Goal: Information Seeking & Learning: Learn about a topic

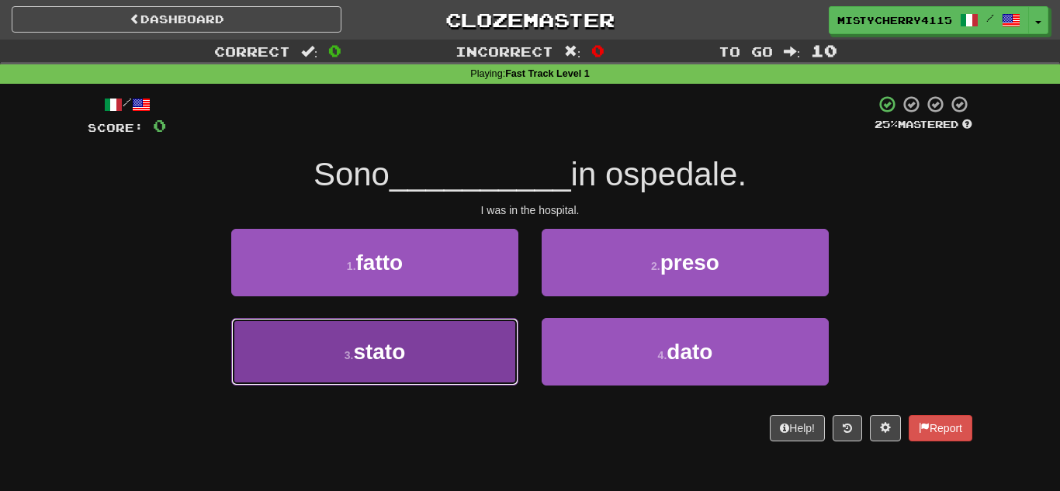
click at [487, 357] on button "3 . stato" at bounding box center [374, 352] width 287 height 68
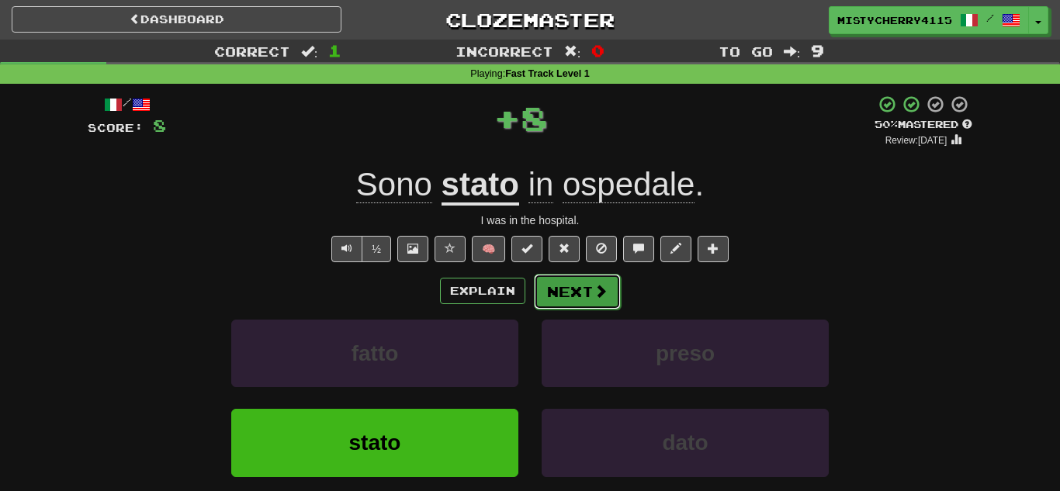
click at [574, 303] on button "Next" at bounding box center [577, 292] width 87 height 36
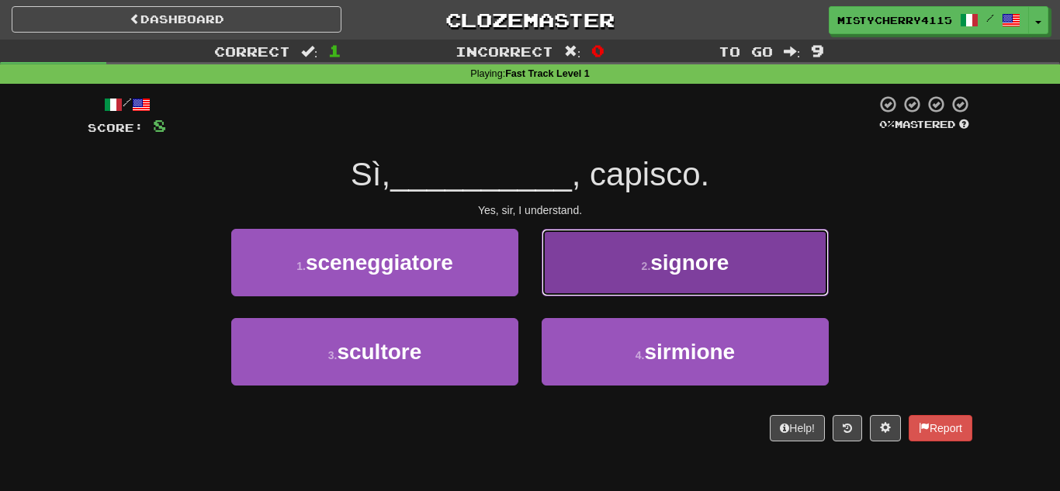
click at [599, 281] on button "2 . signore" at bounding box center [685, 263] width 287 height 68
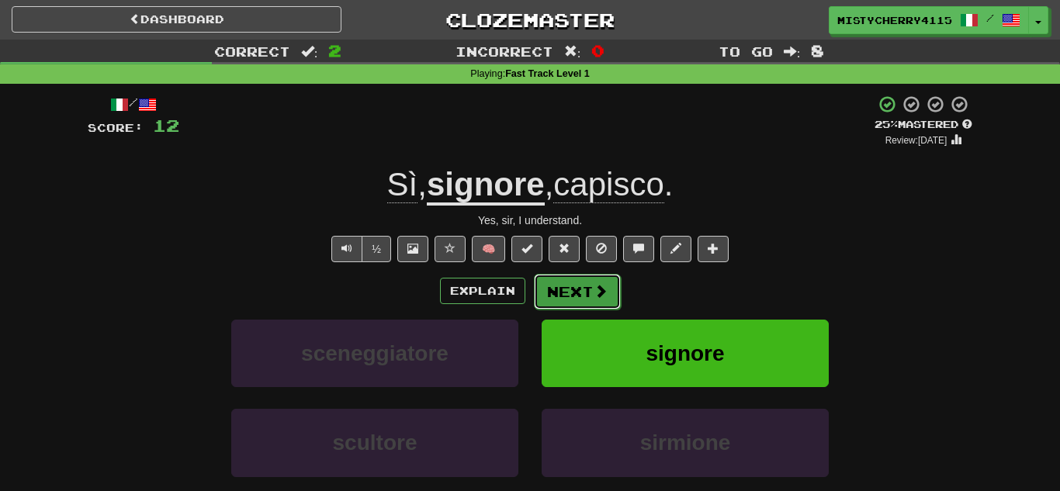
click at [553, 286] on button "Next" at bounding box center [577, 292] width 87 height 36
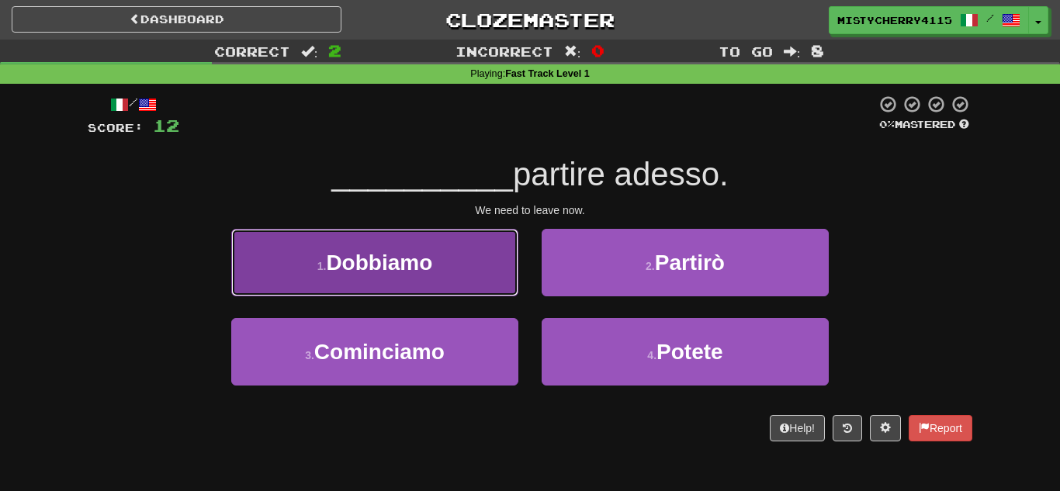
click at [502, 285] on button "1 . Dobbiamo" at bounding box center [374, 263] width 287 height 68
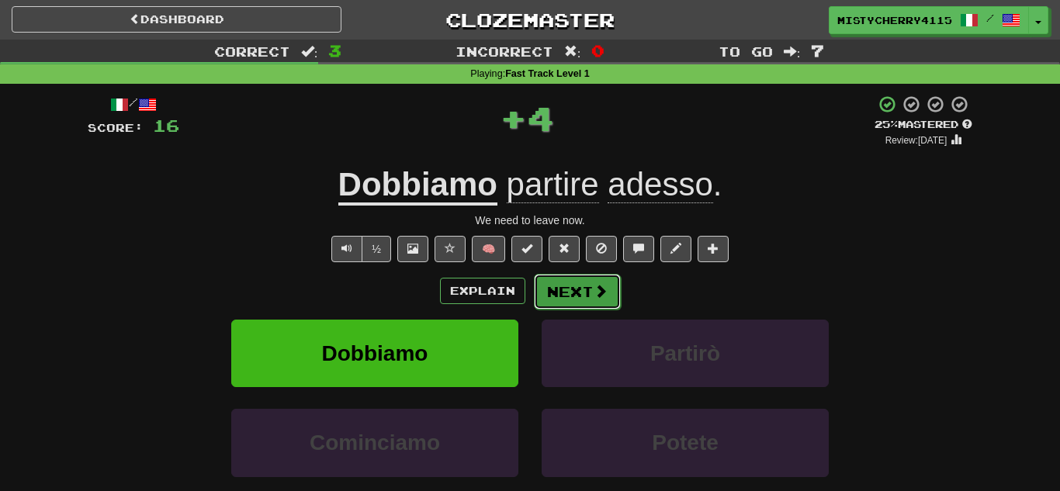
click at [581, 287] on button "Next" at bounding box center [577, 292] width 87 height 36
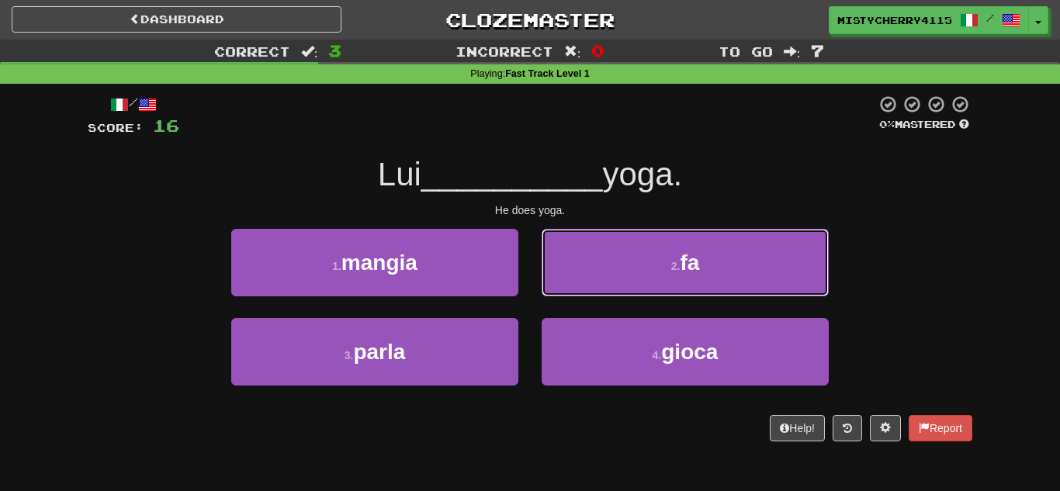
click at [581, 287] on button "2 . fa" at bounding box center [685, 263] width 287 height 68
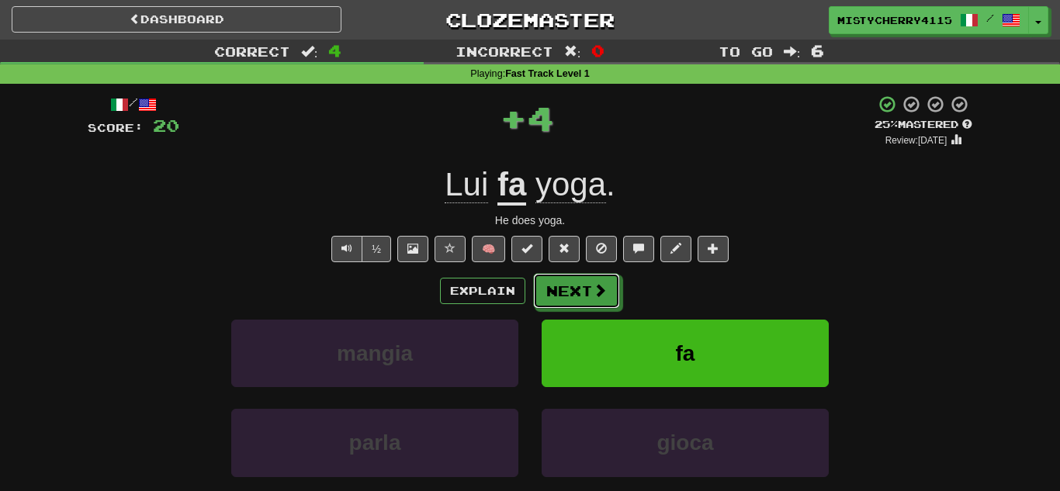
click at [581, 287] on button "Next" at bounding box center [576, 291] width 87 height 36
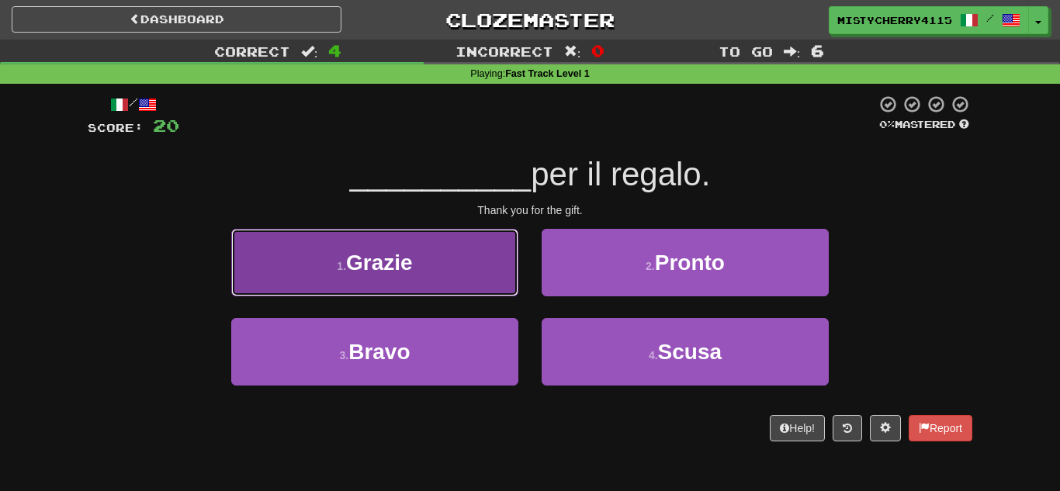
click at [482, 274] on button "1 . Grazie" at bounding box center [374, 263] width 287 height 68
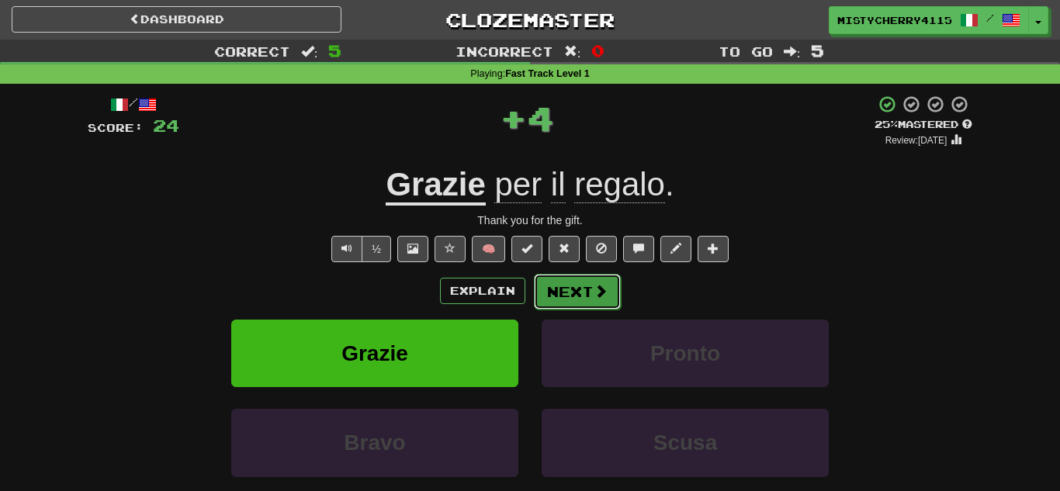
click at [568, 289] on button "Next" at bounding box center [577, 292] width 87 height 36
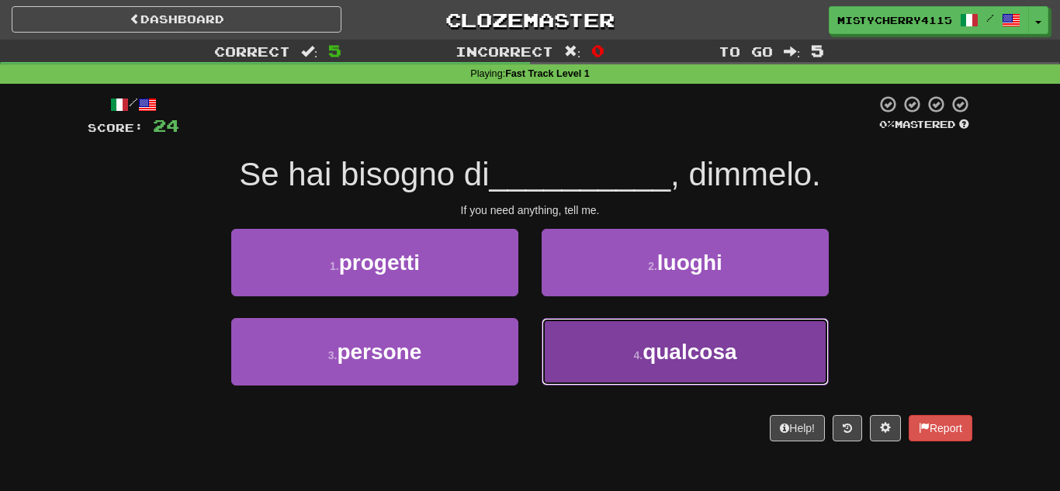
click at [598, 340] on button "4 . qualcosa" at bounding box center [685, 352] width 287 height 68
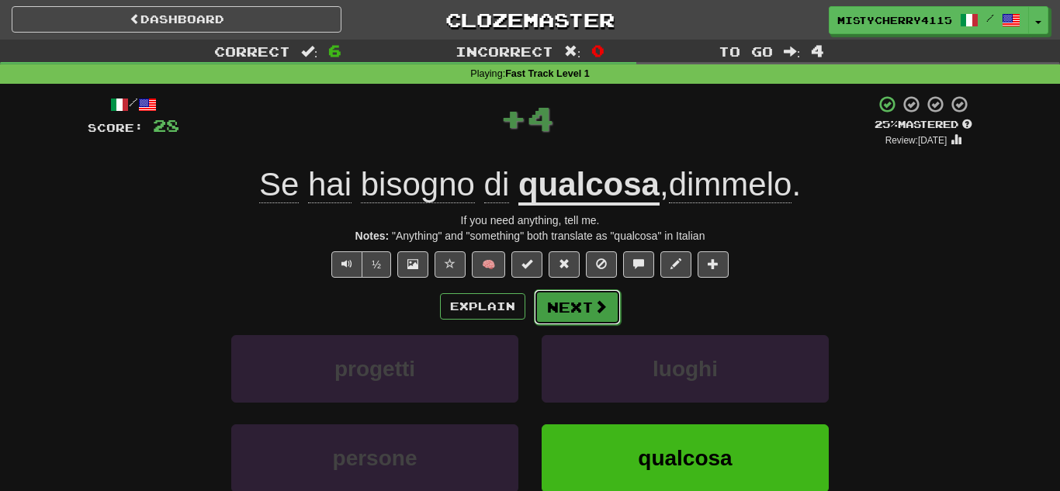
click at [572, 298] on button "Next" at bounding box center [577, 308] width 87 height 36
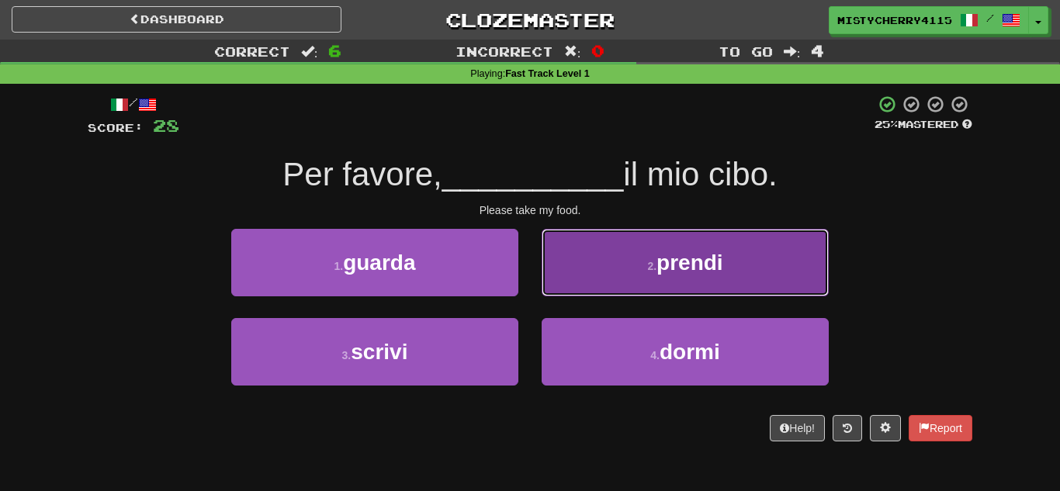
click at [589, 272] on button "2 . prendi" at bounding box center [685, 263] width 287 height 68
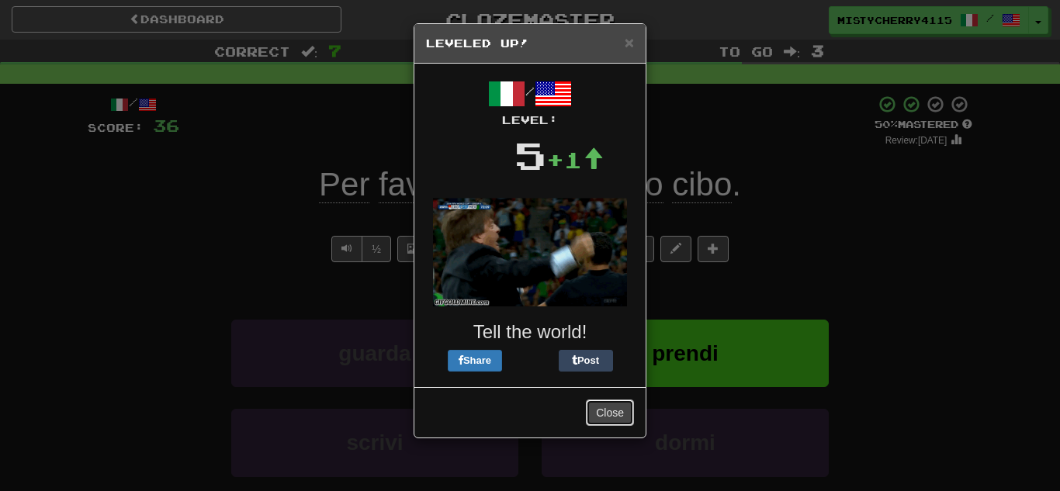
click at [612, 410] on button "Close" at bounding box center [610, 413] width 48 height 26
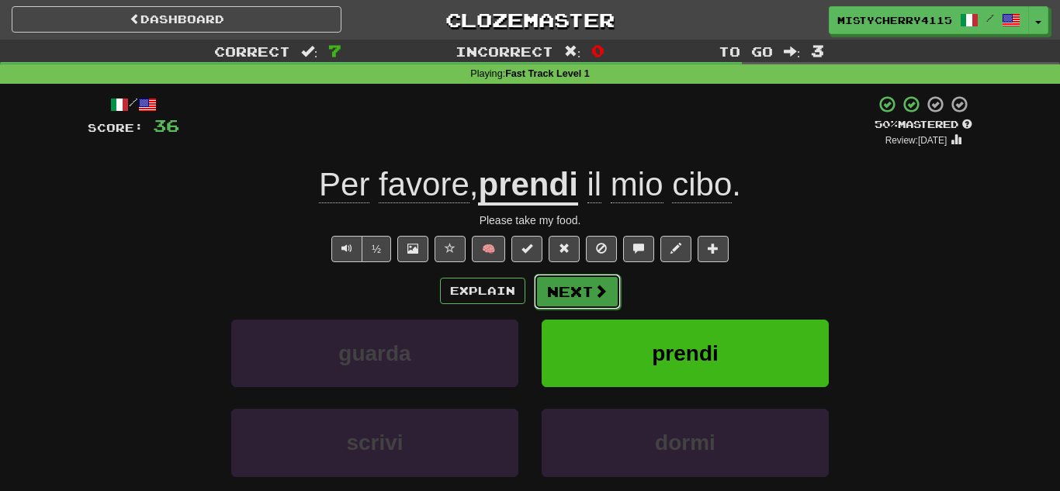
click at [574, 283] on button "Next" at bounding box center [577, 292] width 87 height 36
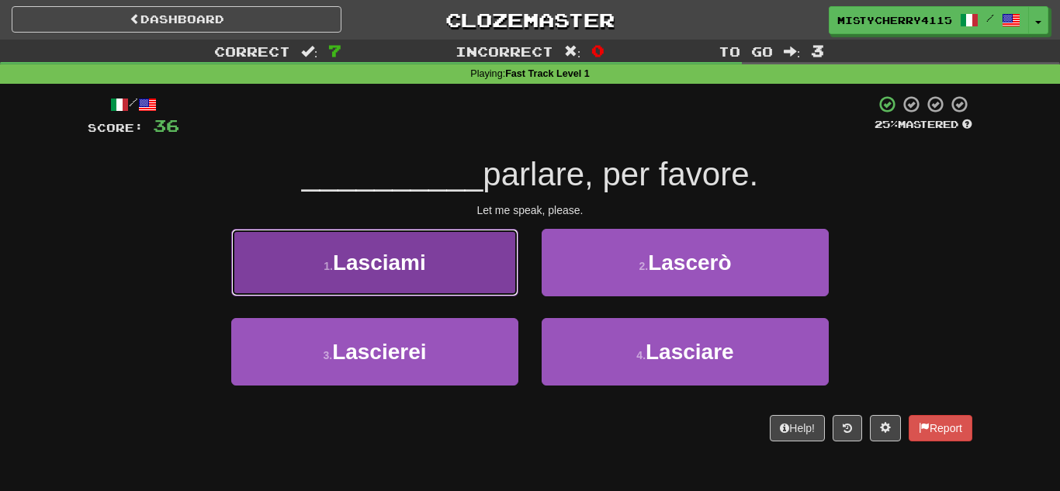
click at [491, 276] on button "1 . [GEOGRAPHIC_DATA]" at bounding box center [374, 263] width 287 height 68
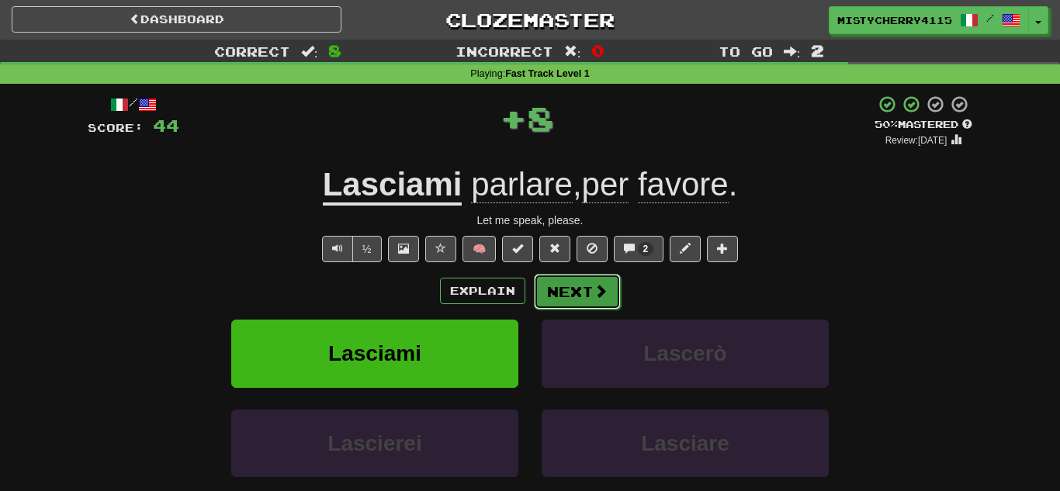
click at [596, 293] on span at bounding box center [601, 291] width 14 height 14
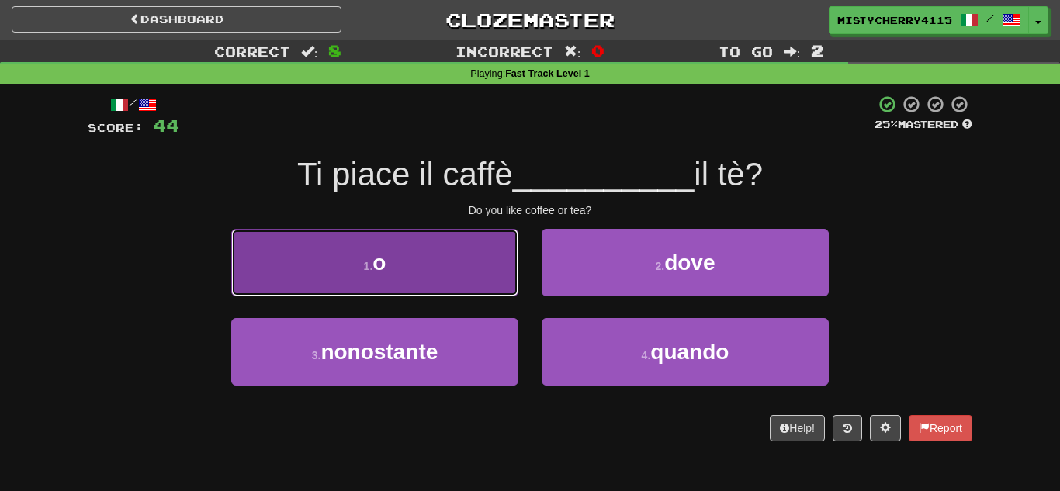
click at [484, 269] on button "1 . o" at bounding box center [374, 263] width 287 height 68
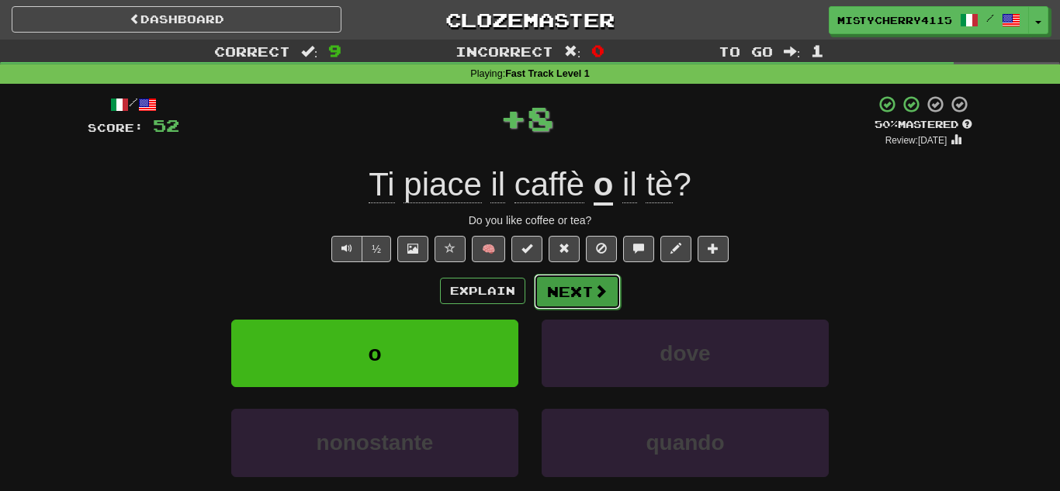
click at [582, 290] on button "Next" at bounding box center [577, 292] width 87 height 36
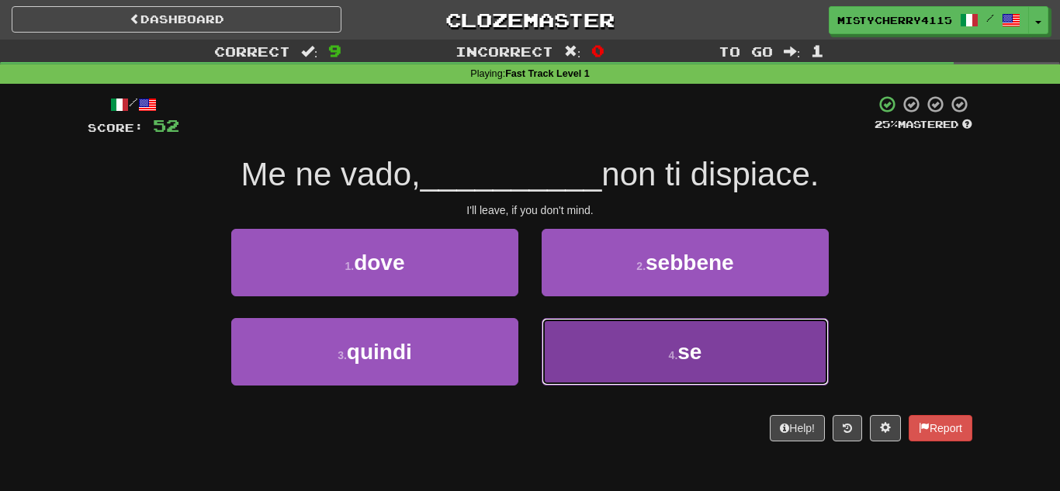
click at [611, 340] on button "4 . se" at bounding box center [685, 352] width 287 height 68
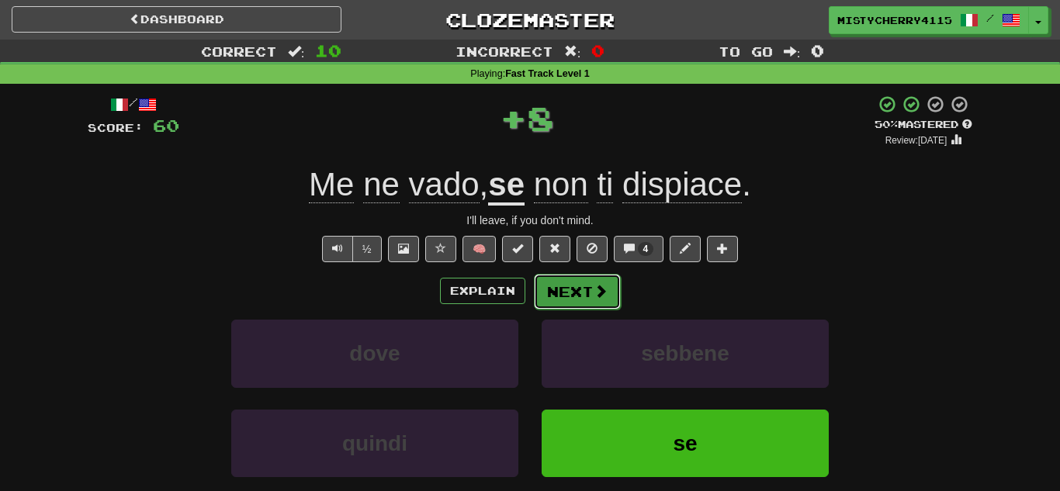
click at [574, 300] on button "Next" at bounding box center [577, 292] width 87 height 36
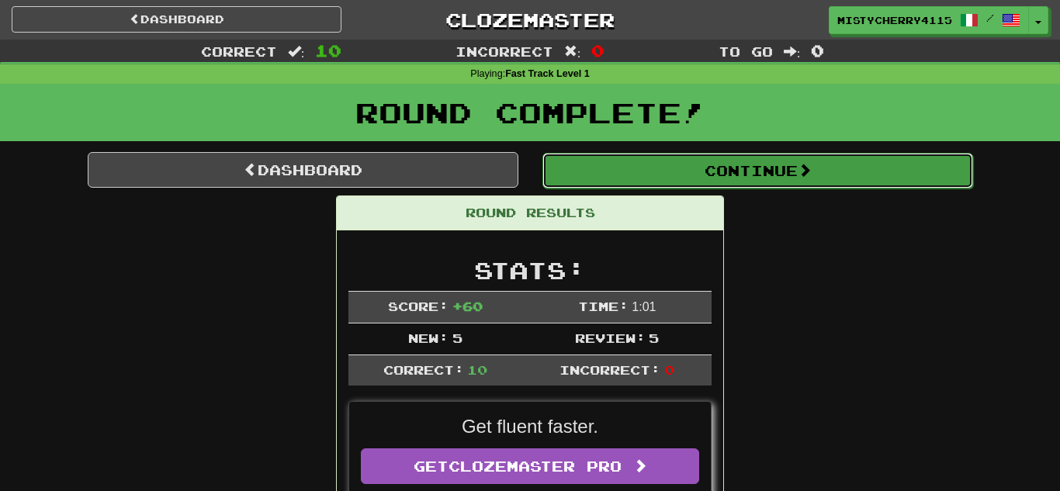
click at [829, 161] on button "Continue" at bounding box center [758, 171] width 431 height 36
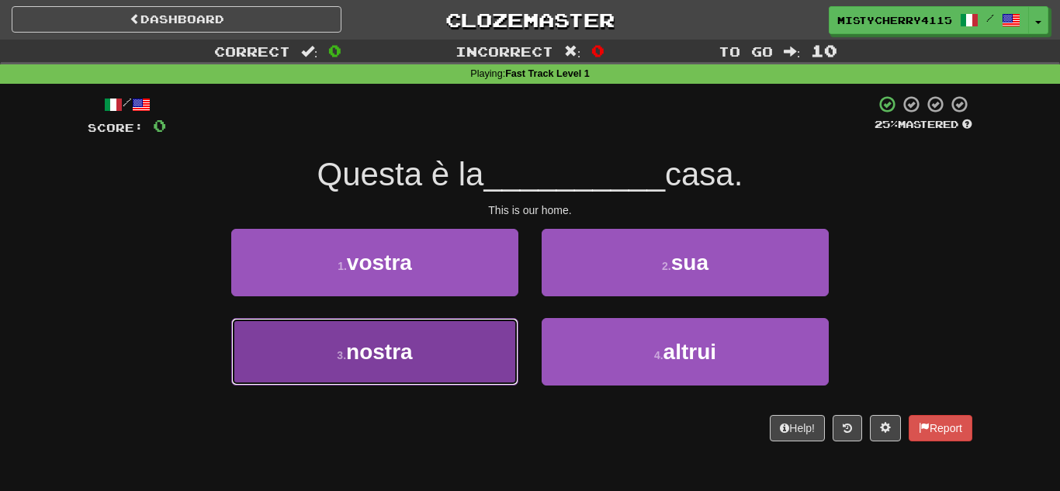
click at [462, 359] on button "3 . nostra" at bounding box center [374, 352] width 287 height 68
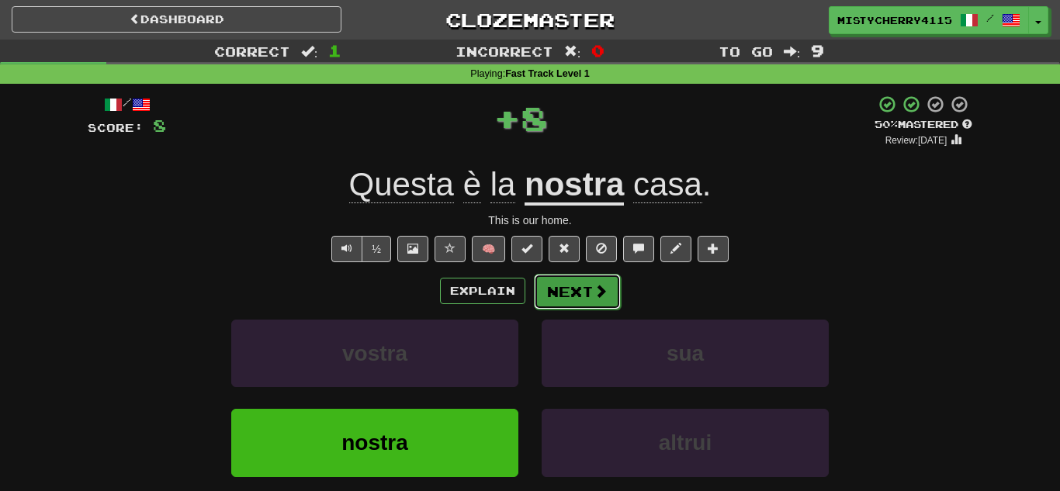
click at [583, 292] on button "Next" at bounding box center [577, 292] width 87 height 36
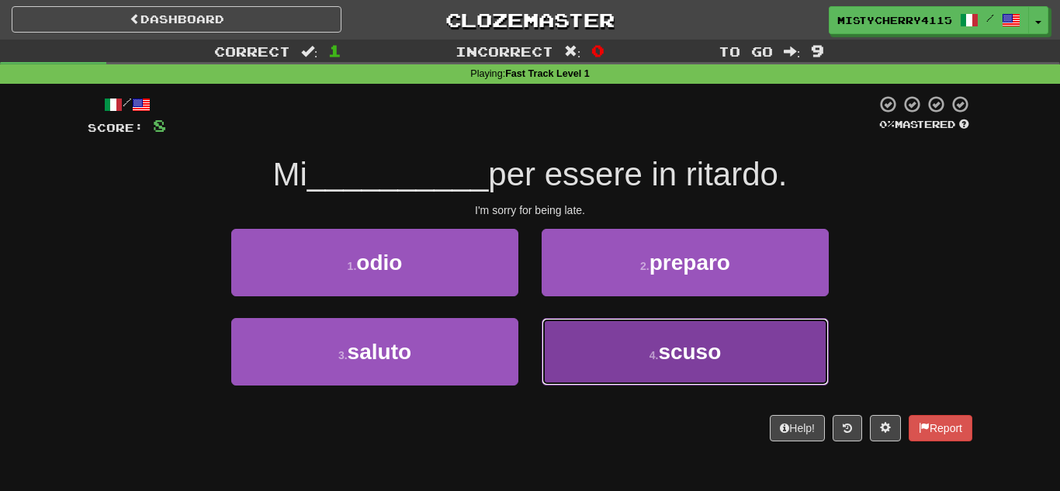
click at [583, 347] on button "4 . scuso" at bounding box center [685, 352] width 287 height 68
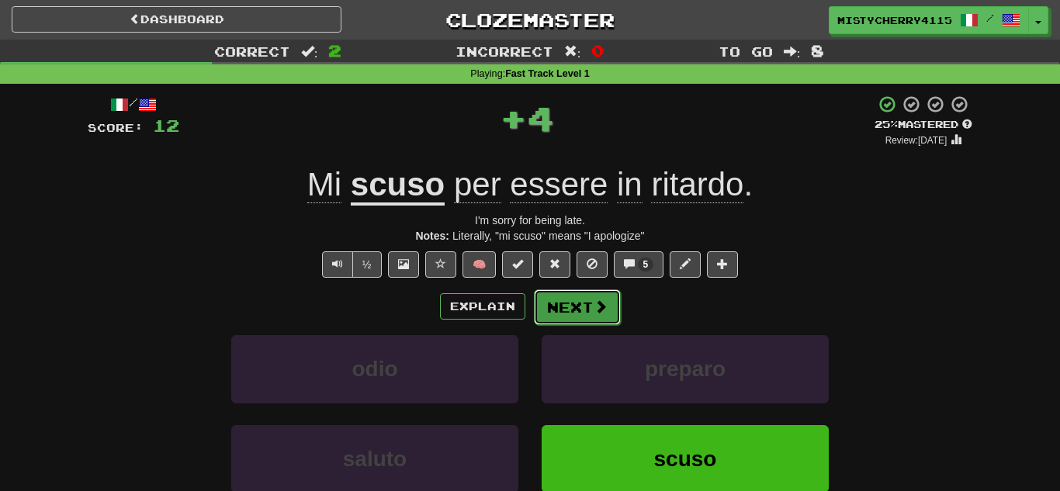
click at [586, 304] on button "Next" at bounding box center [577, 308] width 87 height 36
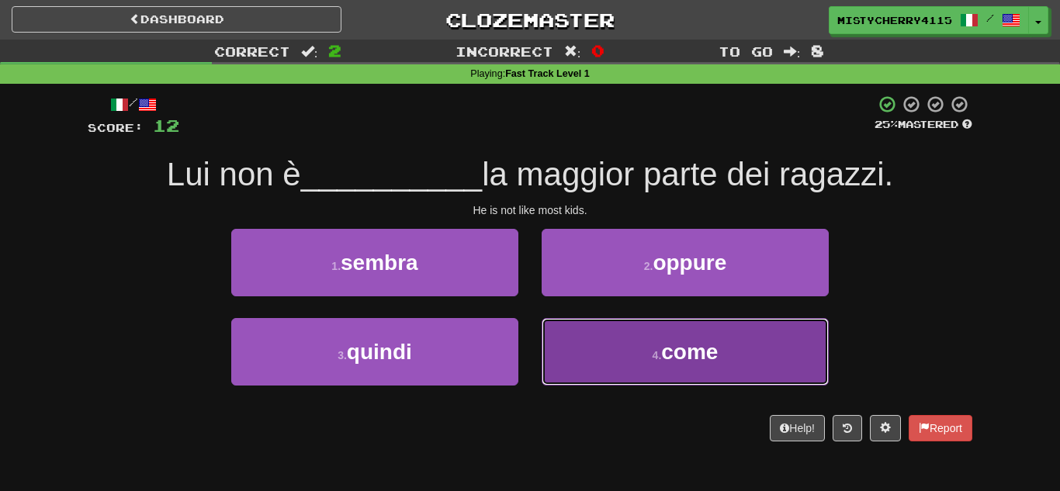
click at [590, 355] on button "4 . come" at bounding box center [685, 352] width 287 height 68
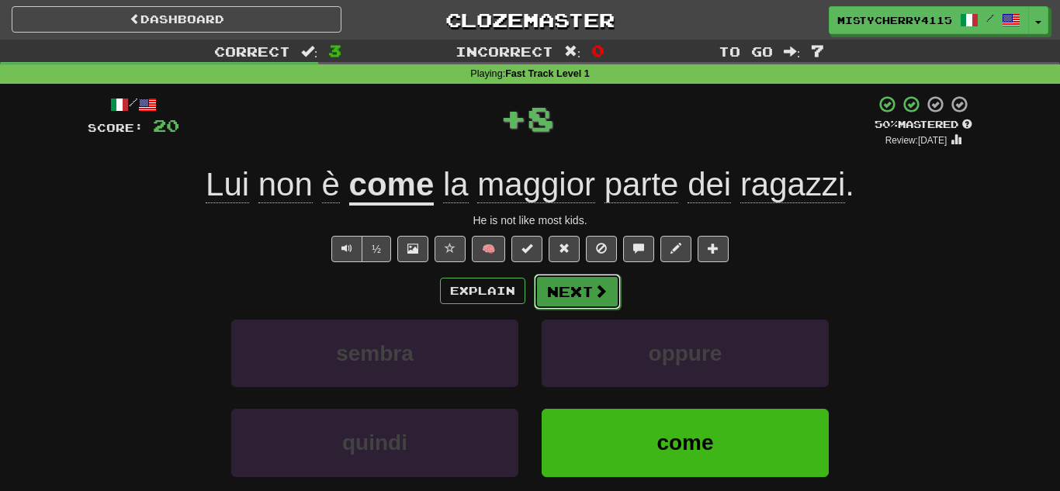
click at [563, 294] on button "Next" at bounding box center [577, 292] width 87 height 36
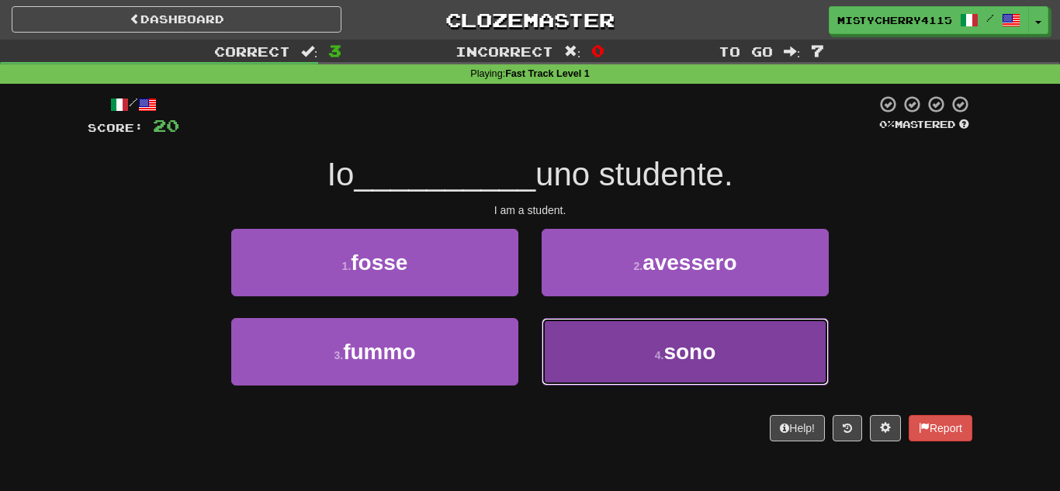
click at [589, 334] on button "4 . sono" at bounding box center [685, 352] width 287 height 68
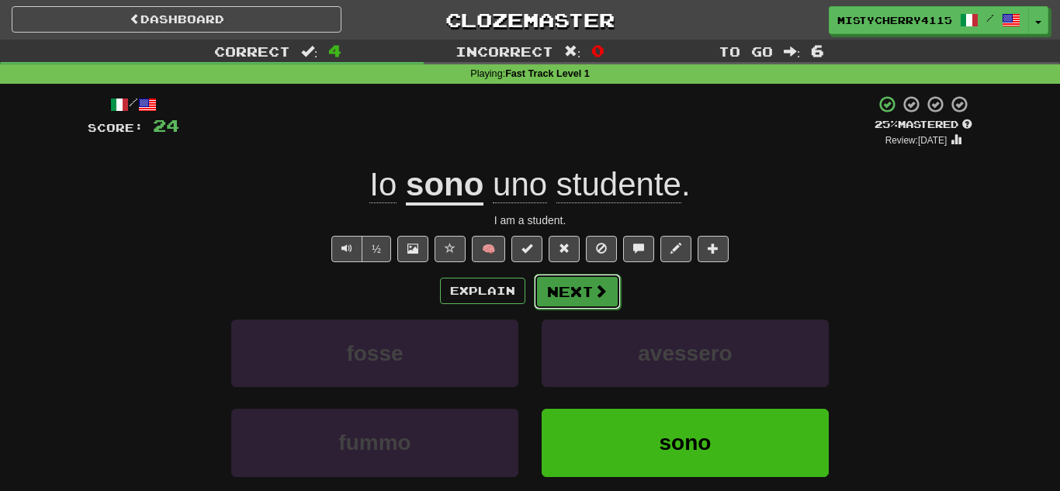
click at [588, 290] on button "Next" at bounding box center [577, 292] width 87 height 36
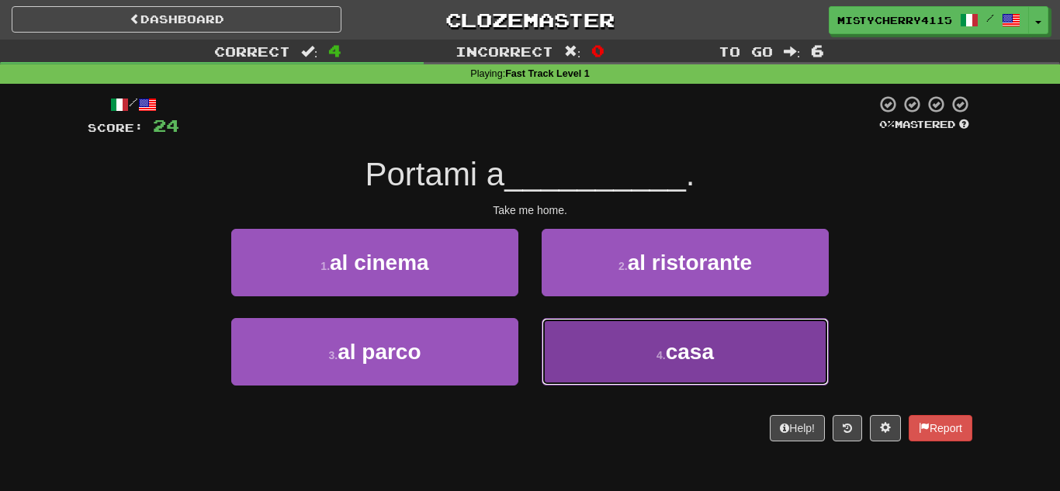
click at [605, 337] on button "4 . casa" at bounding box center [685, 352] width 287 height 68
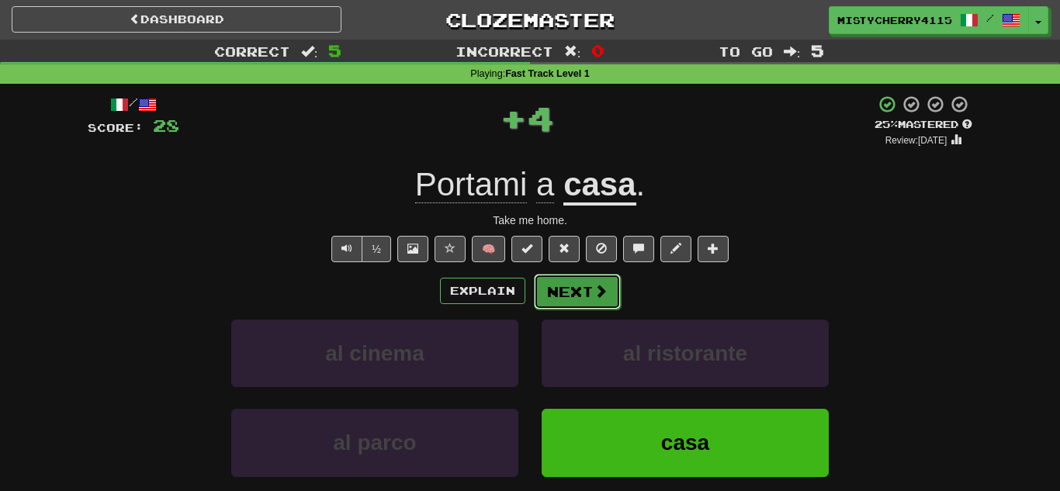
click at [585, 299] on button "Next" at bounding box center [577, 292] width 87 height 36
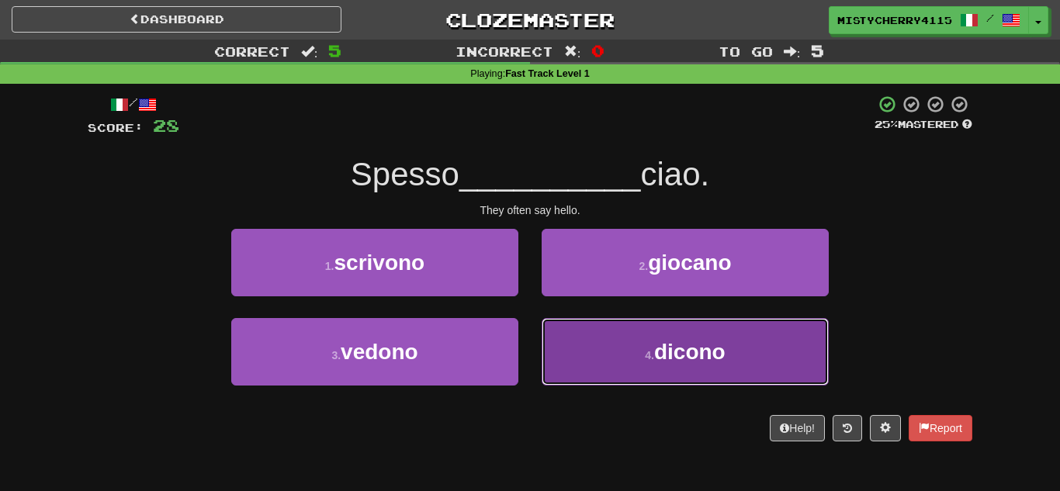
click at [574, 355] on button "4 . dicono" at bounding box center [685, 352] width 287 height 68
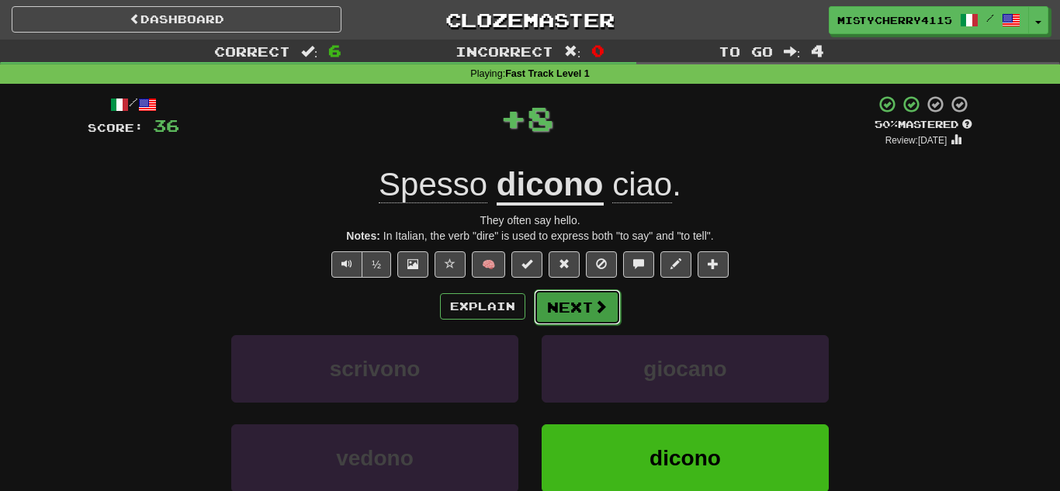
click at [566, 310] on button "Next" at bounding box center [577, 308] width 87 height 36
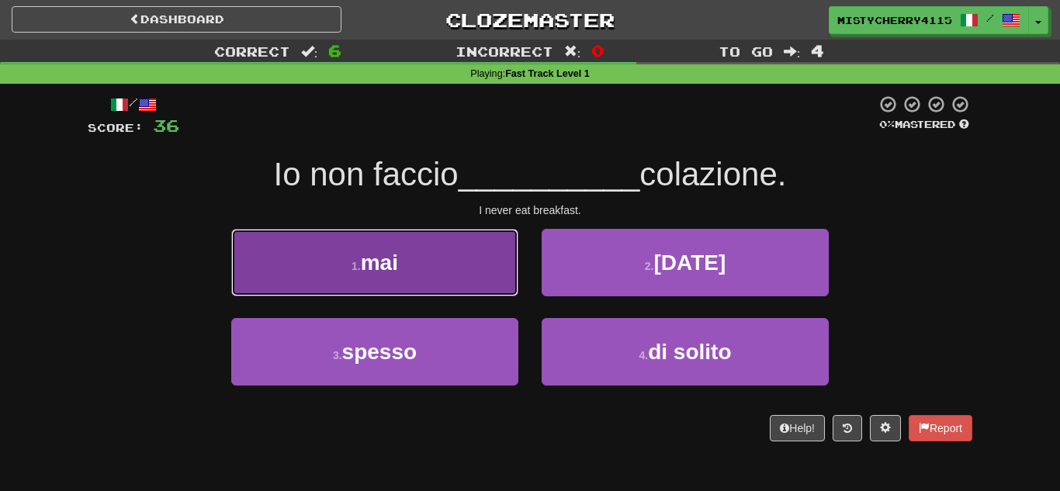
click at [504, 283] on button "1 . mai" at bounding box center [374, 263] width 287 height 68
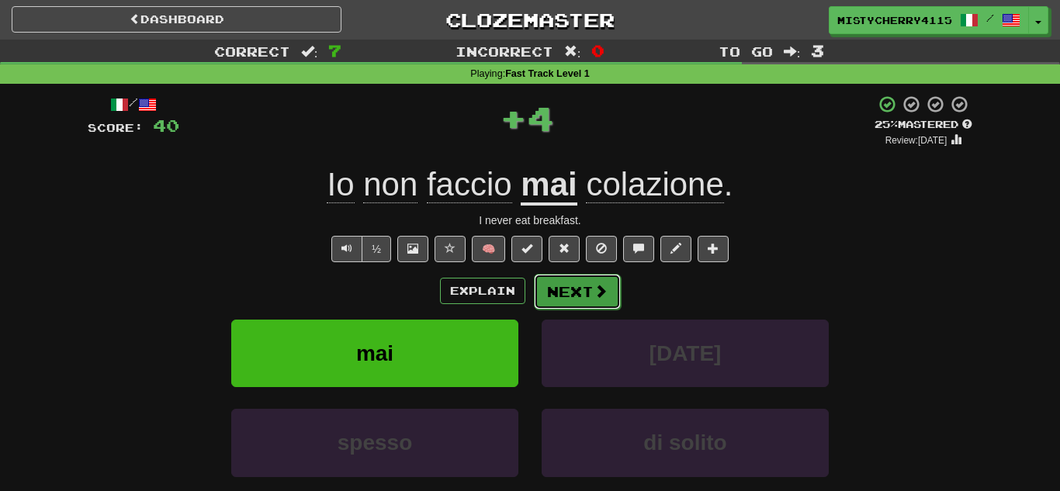
click at [580, 286] on button "Next" at bounding box center [577, 292] width 87 height 36
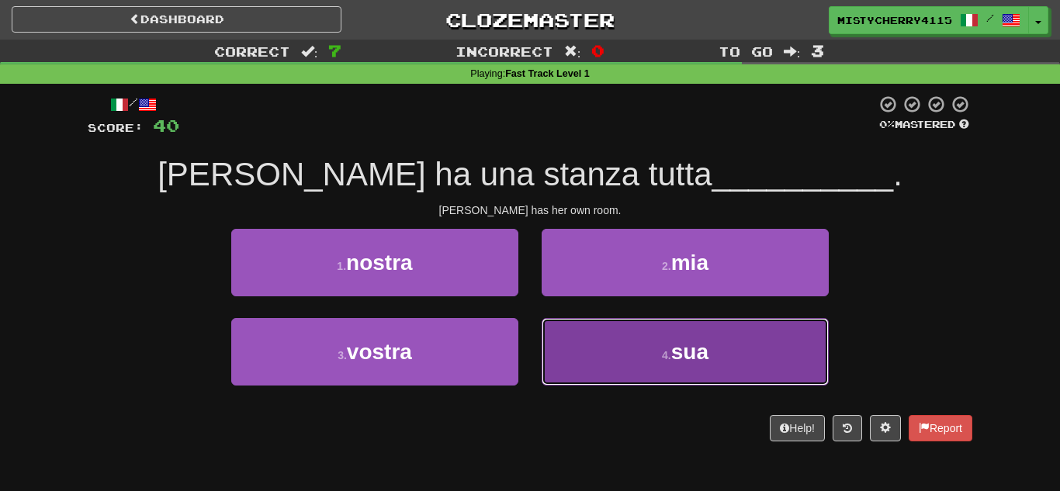
click at [578, 342] on button "4 . sua" at bounding box center [685, 352] width 287 height 68
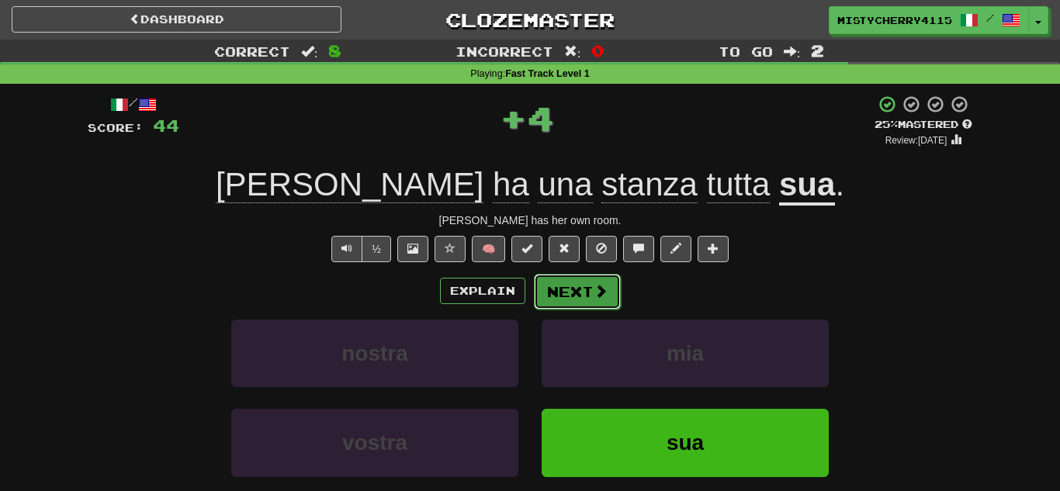
click at [581, 295] on button "Next" at bounding box center [577, 292] width 87 height 36
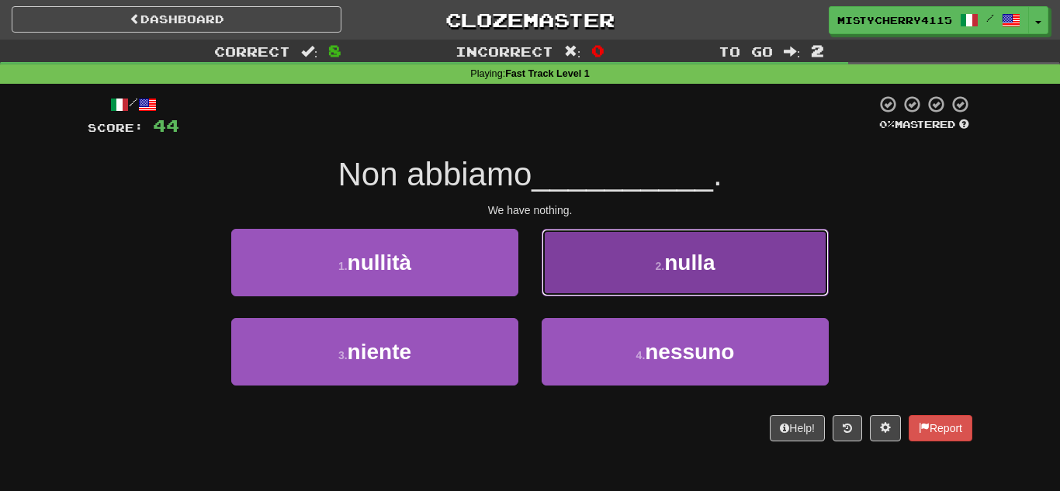
click at [596, 290] on button "2 . nulla" at bounding box center [685, 263] width 287 height 68
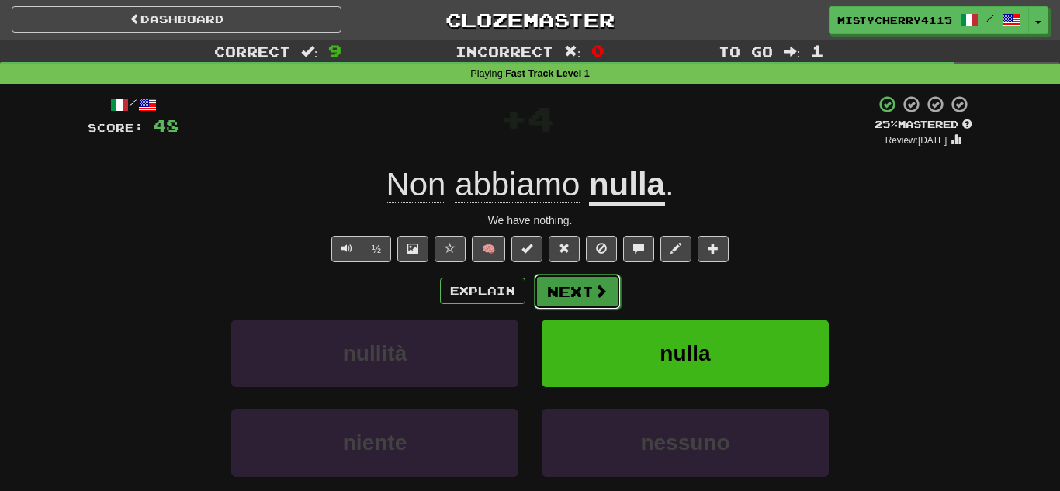
click at [563, 293] on button "Next" at bounding box center [577, 292] width 87 height 36
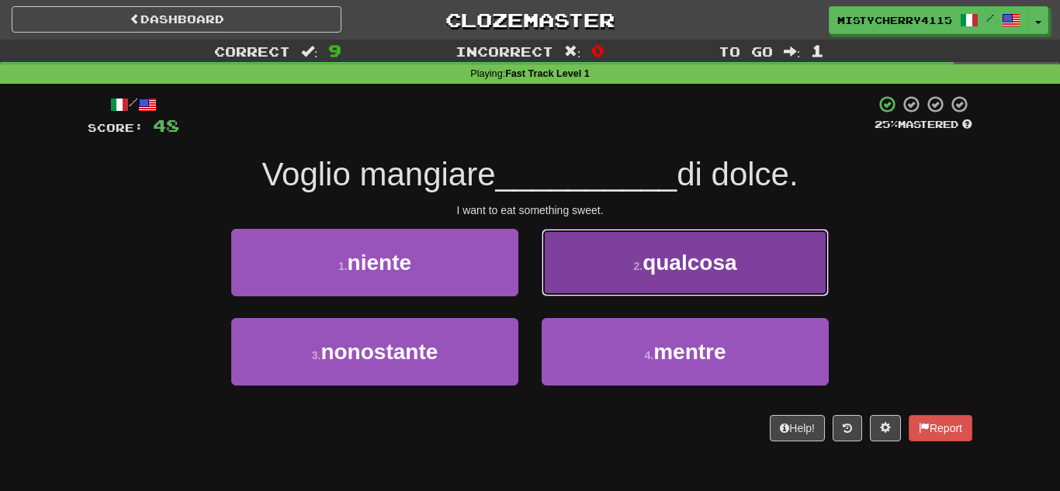
click at [584, 283] on button "2 . qualcosa" at bounding box center [685, 263] width 287 height 68
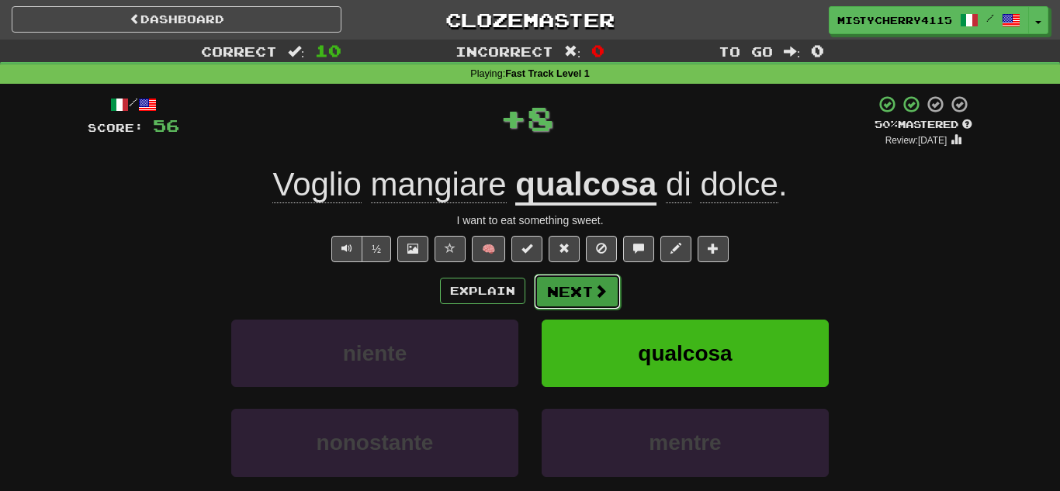
click at [577, 293] on button "Next" at bounding box center [577, 292] width 87 height 36
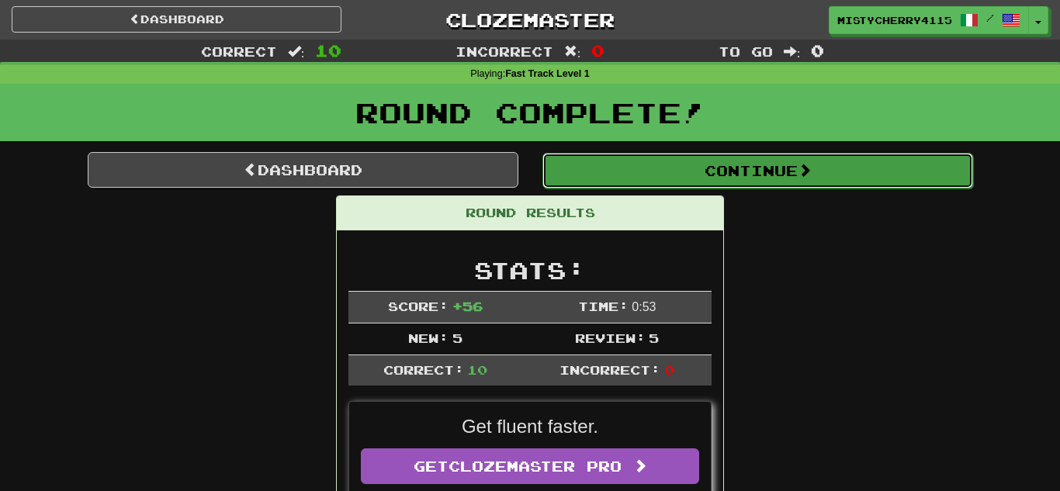
click at [786, 177] on button "Continue" at bounding box center [758, 171] width 431 height 36
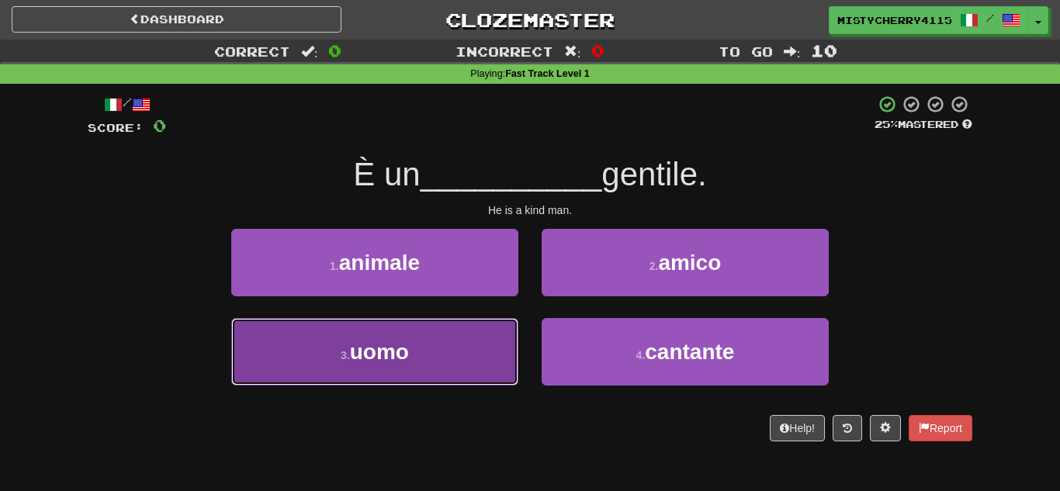
click at [449, 352] on button "3 . uomo" at bounding box center [374, 352] width 287 height 68
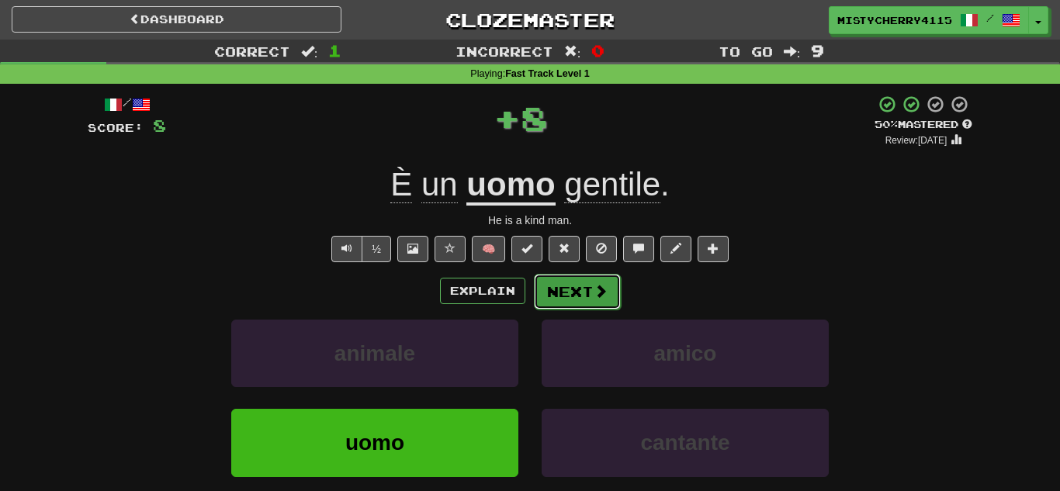
click at [590, 297] on button "Next" at bounding box center [577, 292] width 87 height 36
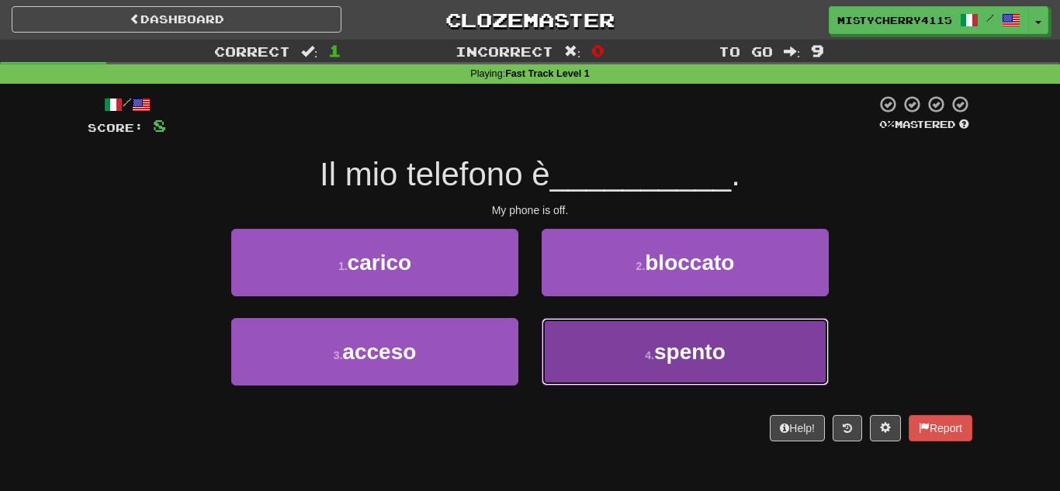
click at [598, 345] on button "4 . spento" at bounding box center [685, 352] width 287 height 68
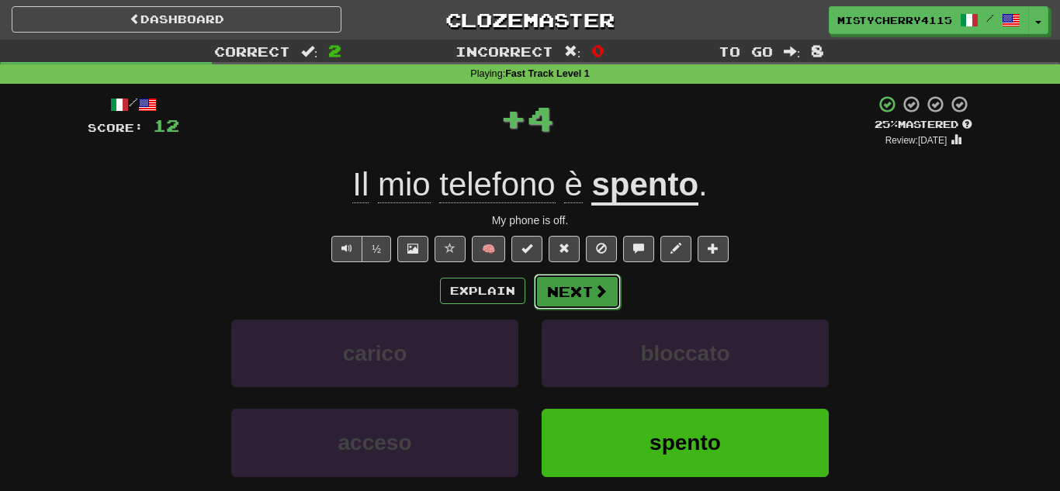
click at [568, 295] on button "Next" at bounding box center [577, 292] width 87 height 36
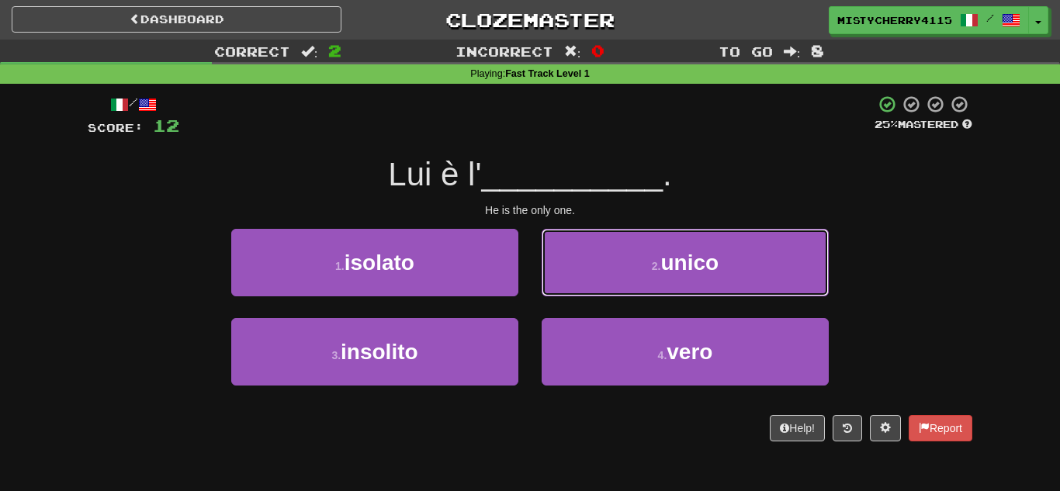
click at [568, 295] on button "2 . unico" at bounding box center [685, 263] width 287 height 68
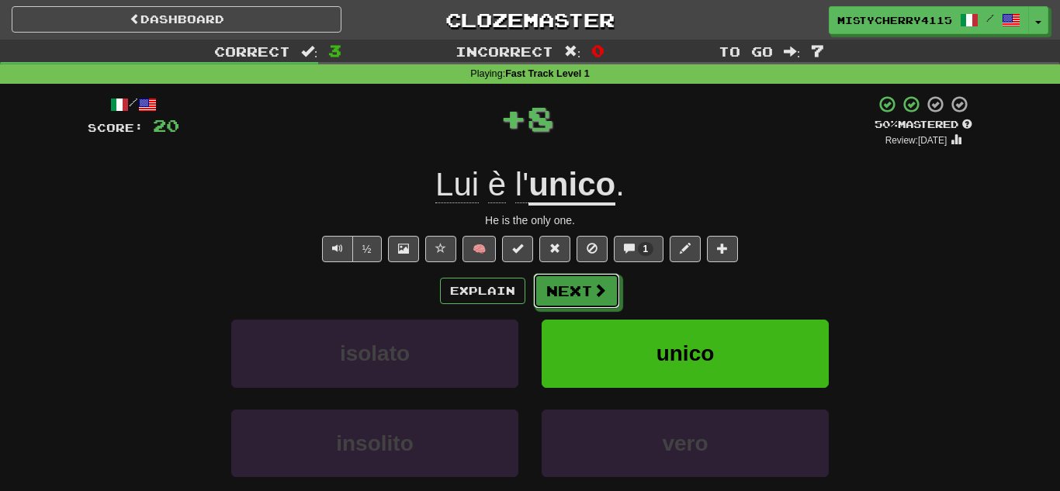
click at [568, 295] on button "Next" at bounding box center [576, 291] width 87 height 36
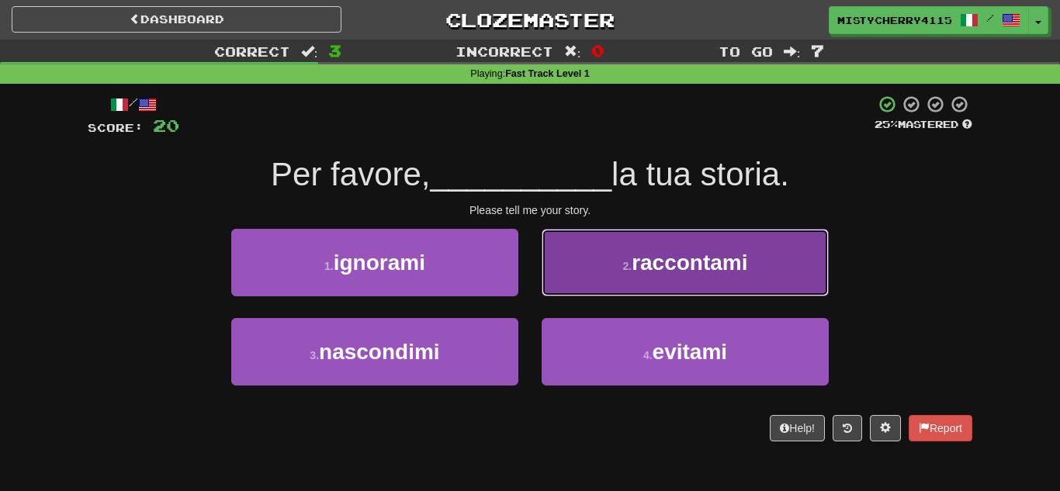
click at [617, 276] on button "2 . raccontami" at bounding box center [685, 263] width 287 height 68
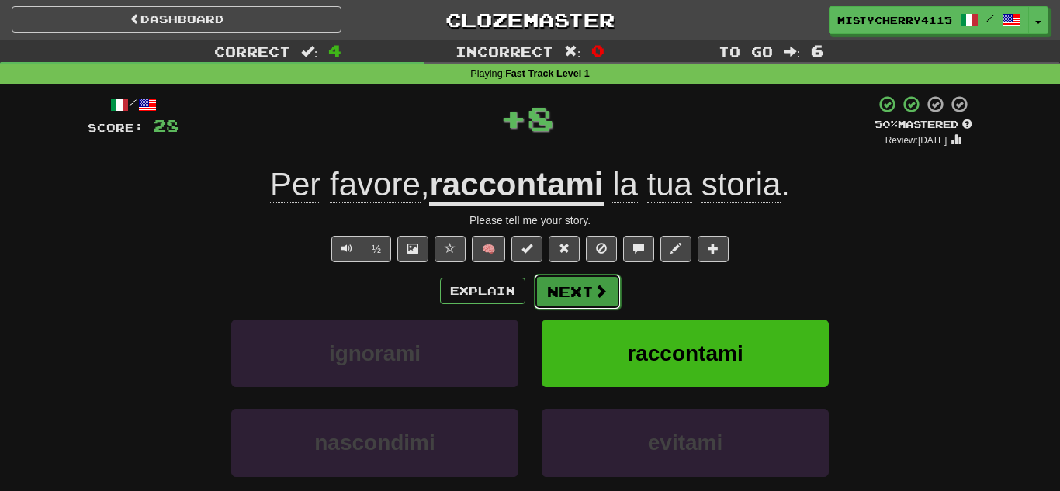
click at [585, 293] on button "Next" at bounding box center [577, 292] width 87 height 36
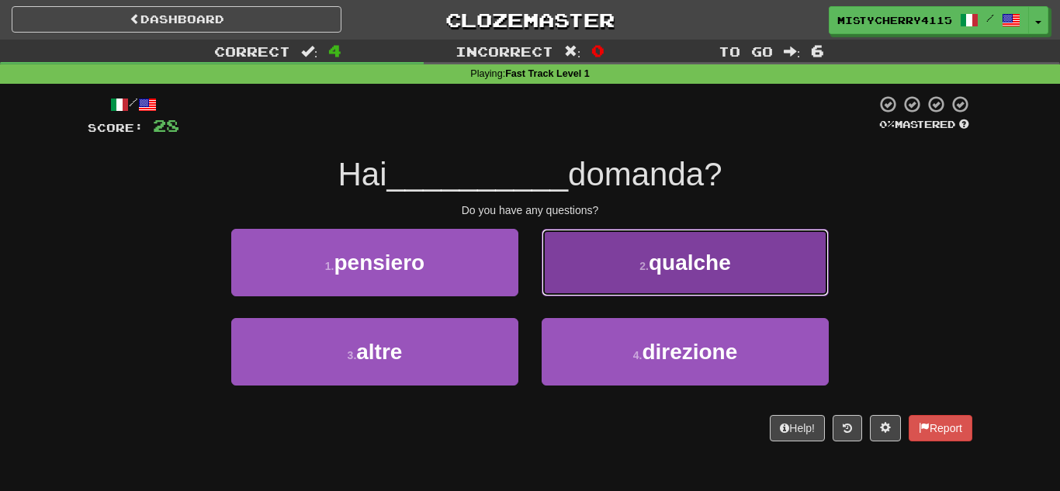
click at [599, 281] on button "2 . qualche" at bounding box center [685, 263] width 287 height 68
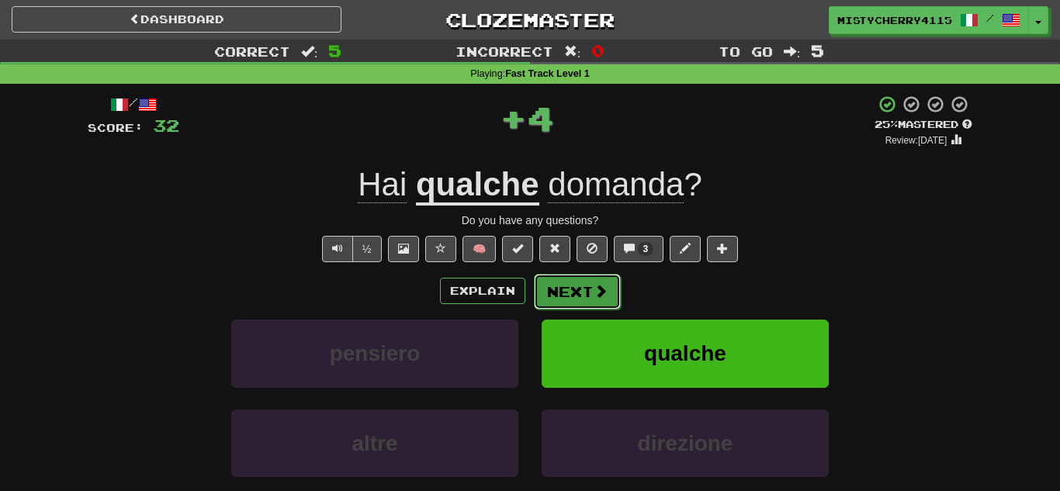
click at [589, 295] on button "Next" at bounding box center [577, 292] width 87 height 36
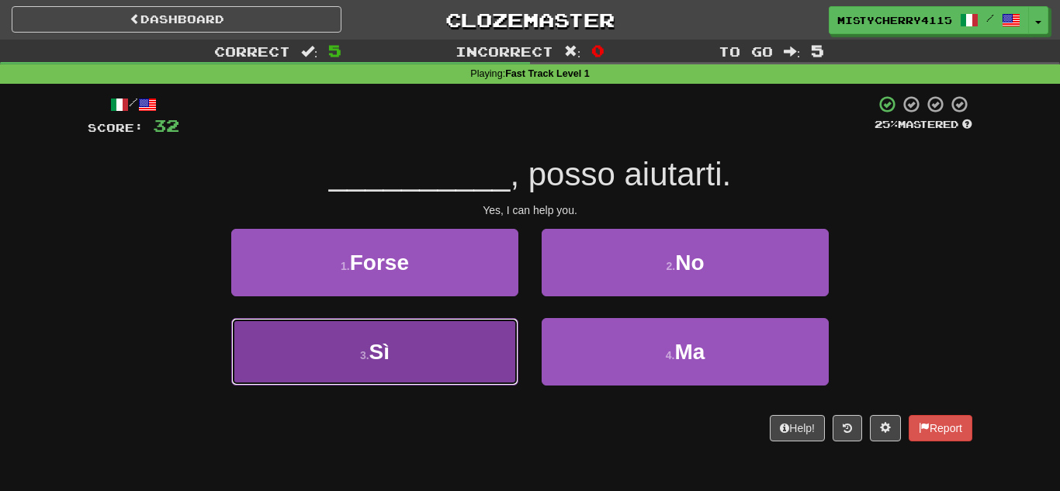
click at [467, 350] on button "3 . Sì" at bounding box center [374, 352] width 287 height 68
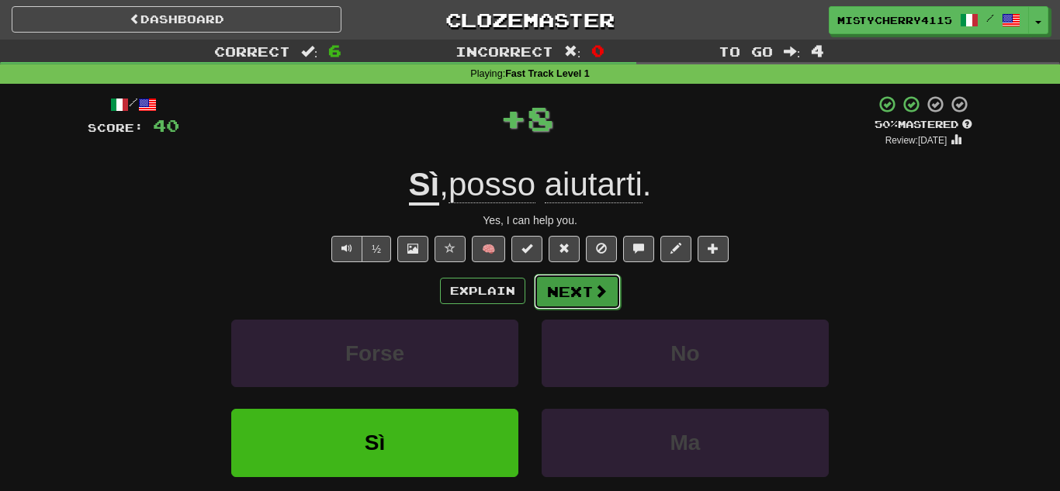
click at [558, 293] on button "Next" at bounding box center [577, 292] width 87 height 36
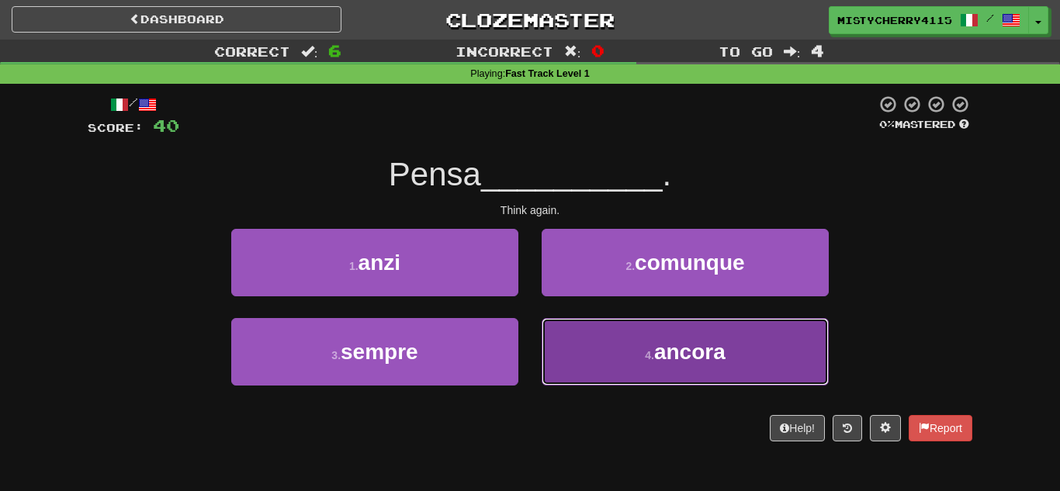
click at [583, 342] on button "4 . ancora" at bounding box center [685, 352] width 287 height 68
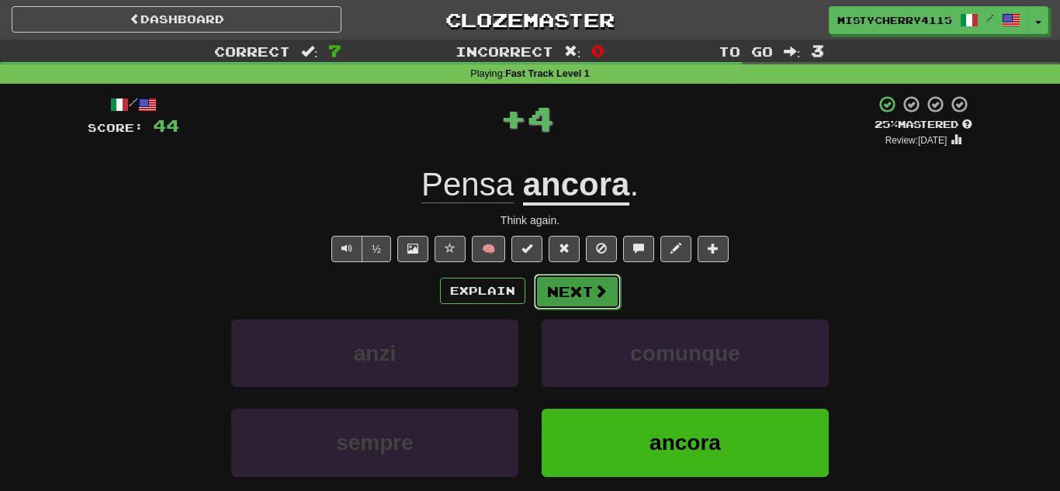
click at [564, 297] on button "Next" at bounding box center [577, 292] width 87 height 36
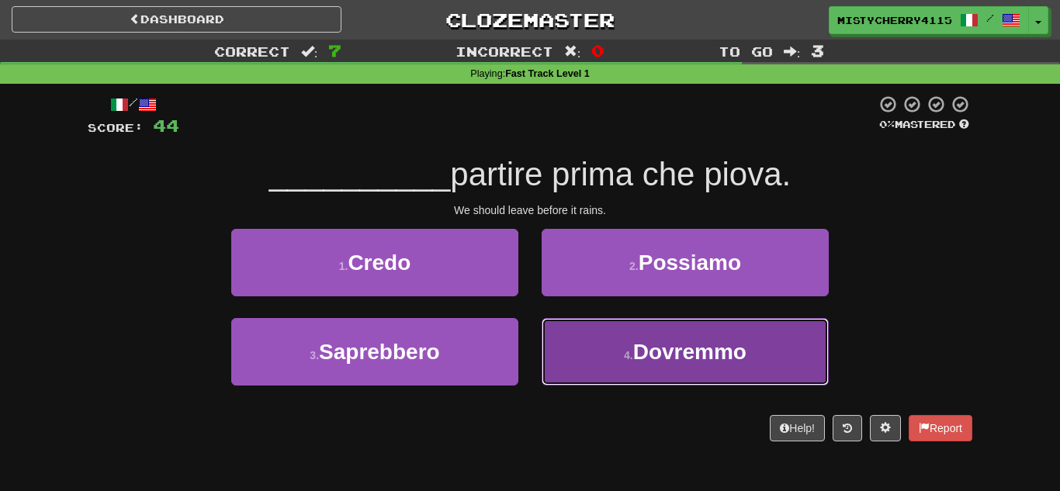
click at [574, 353] on button "4 . [GEOGRAPHIC_DATA]" at bounding box center [685, 352] width 287 height 68
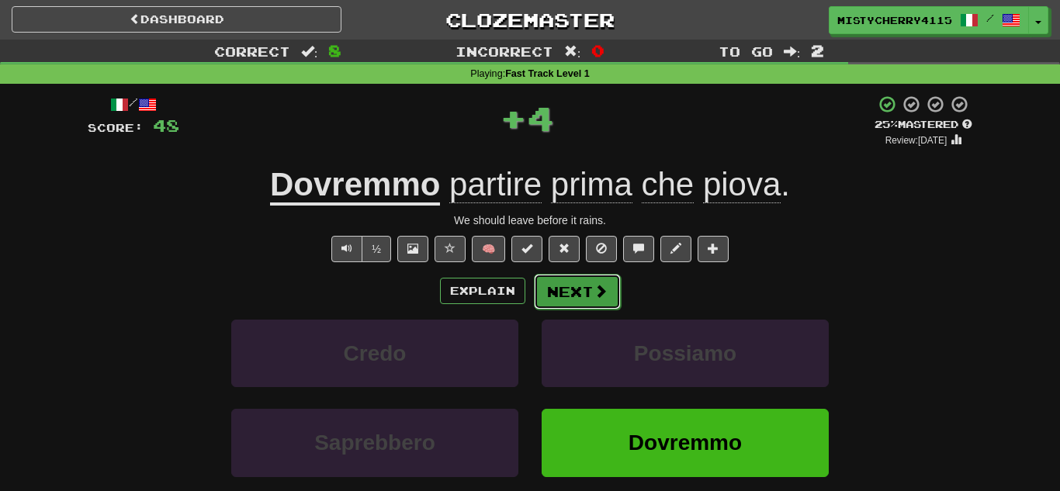
click at [560, 293] on button "Next" at bounding box center [577, 292] width 87 height 36
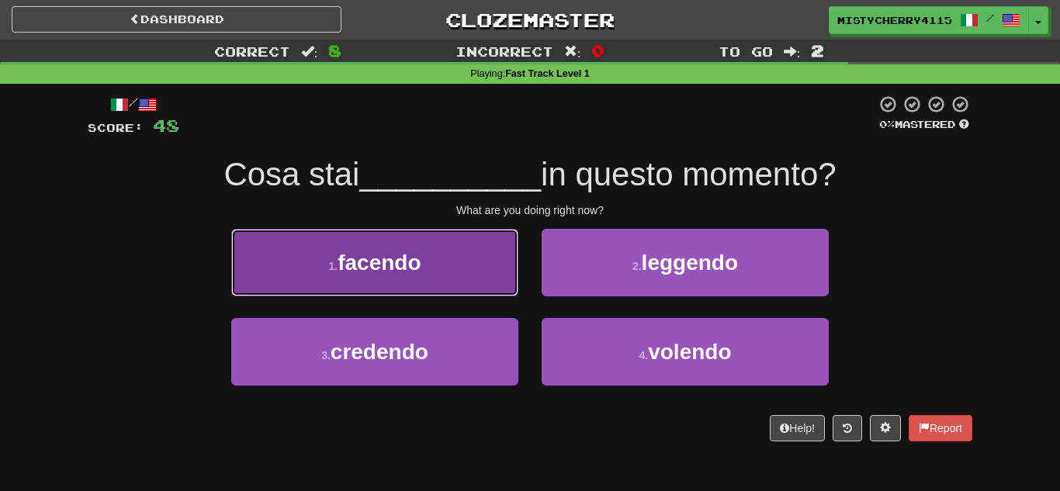
click at [485, 279] on button "1 . facendo" at bounding box center [374, 263] width 287 height 68
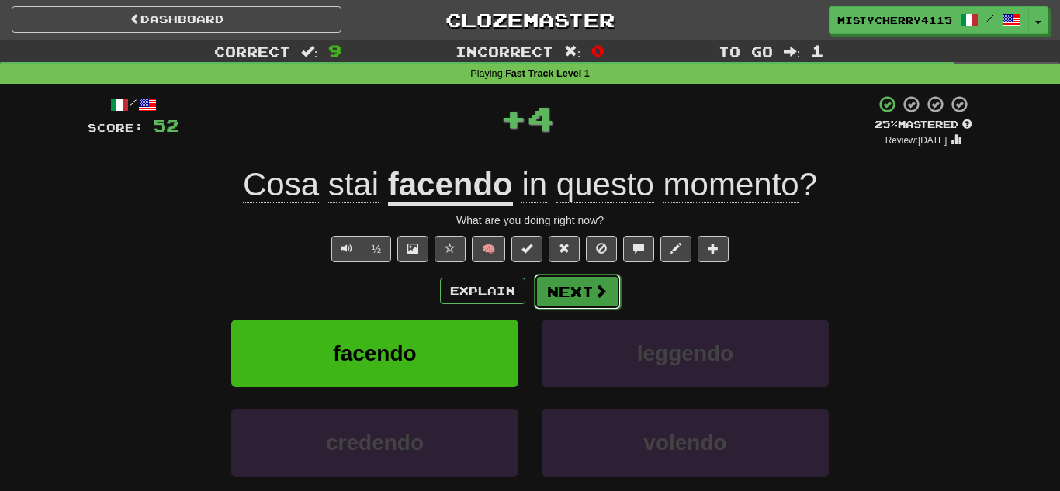
click at [569, 295] on button "Next" at bounding box center [577, 292] width 87 height 36
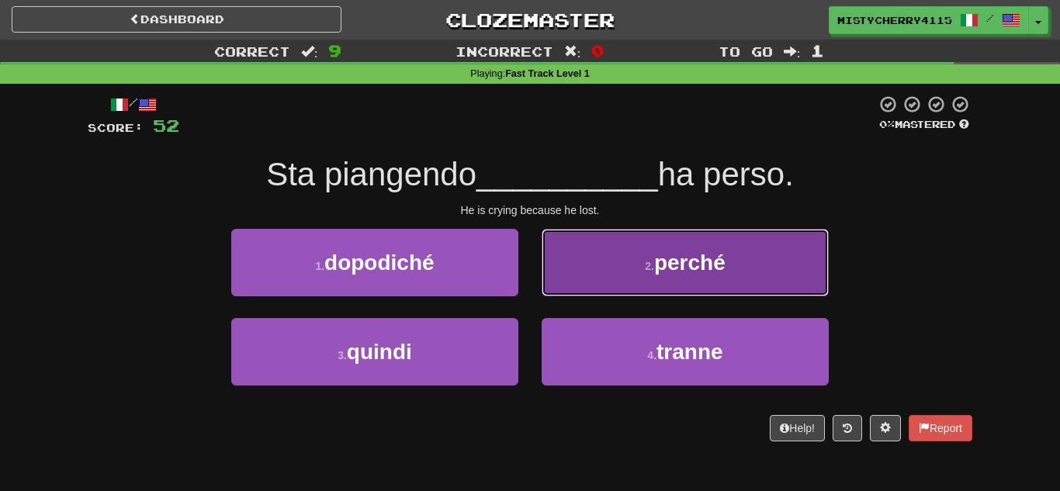
click at [605, 275] on button "2 . perché" at bounding box center [685, 263] width 287 height 68
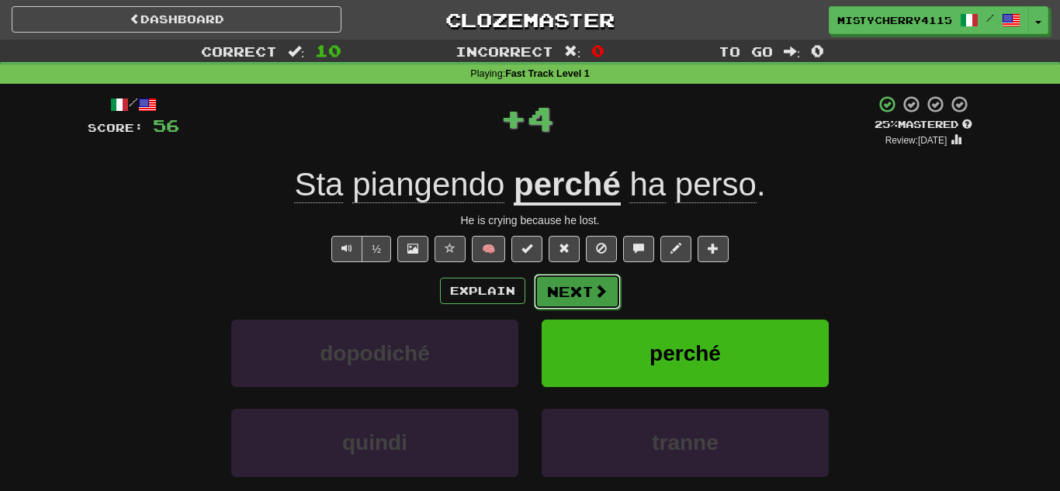
click at [602, 289] on span at bounding box center [601, 291] width 14 height 14
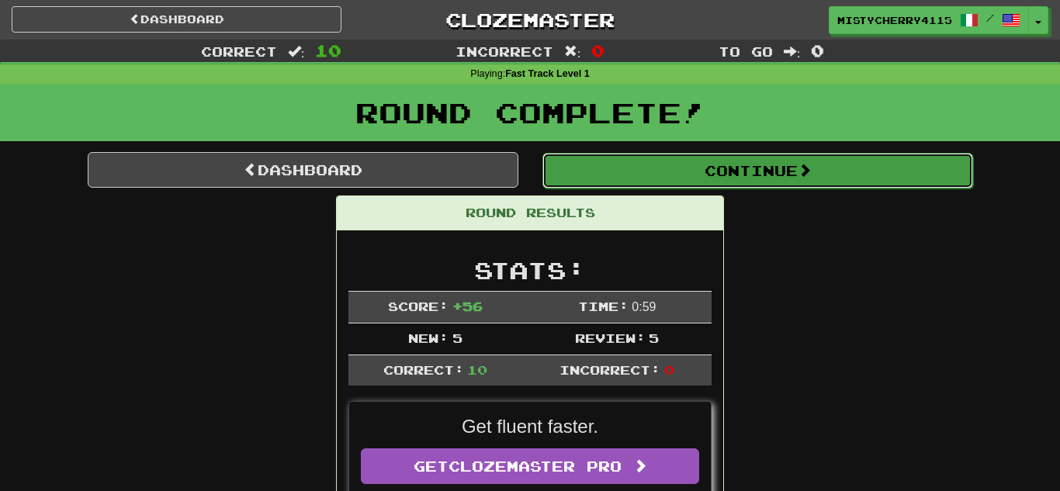
click at [727, 182] on button "Continue" at bounding box center [758, 171] width 431 height 36
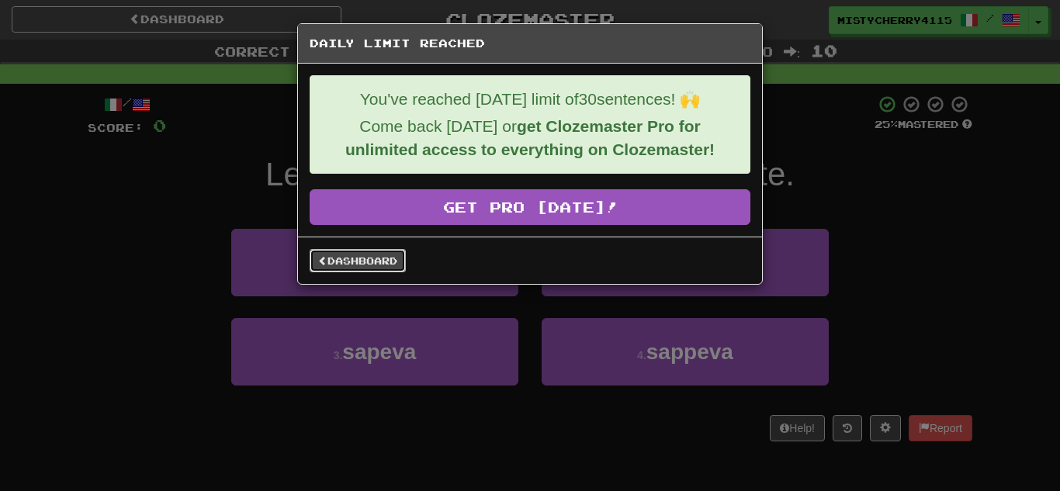
click at [387, 269] on link "Dashboard" at bounding box center [358, 260] width 96 height 23
